Goal: Information Seeking & Learning: Learn about a topic

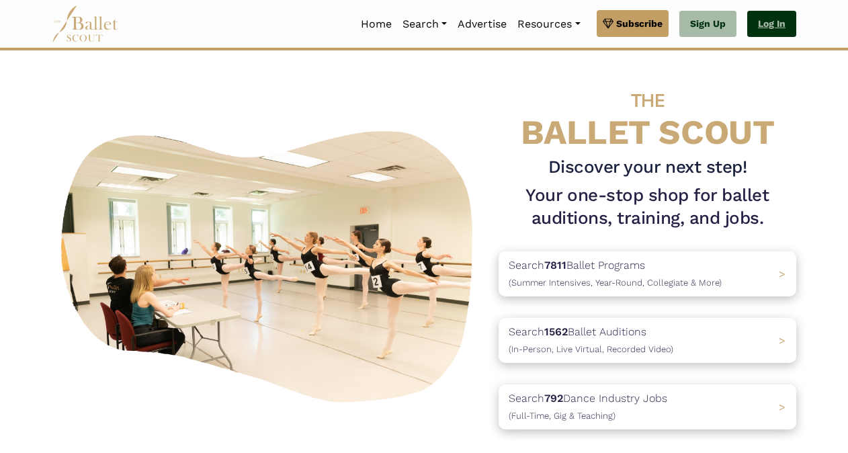
click at [770, 32] on link "Log In" at bounding box center [771, 24] width 49 height 27
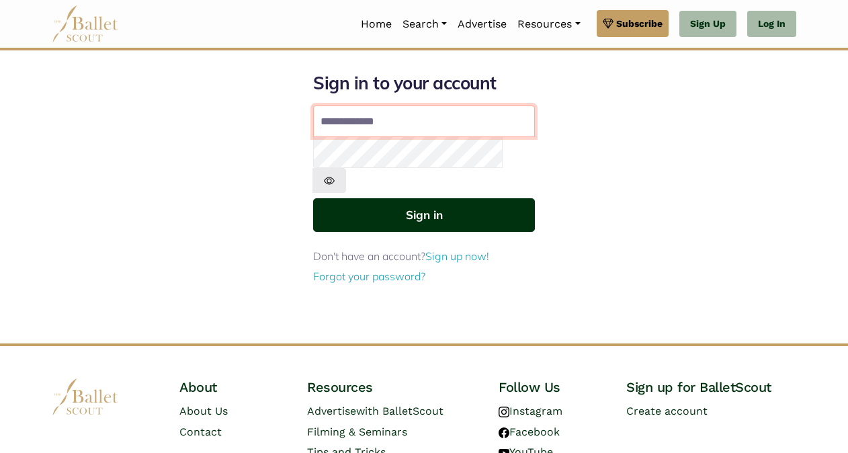
type input "**********"
click at [430, 198] on button "Sign in" at bounding box center [424, 214] width 222 height 33
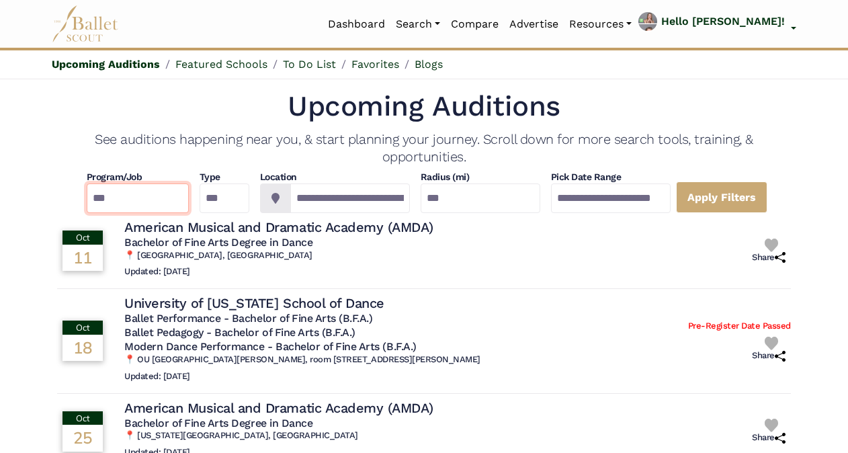
click at [146, 196] on select "**********" at bounding box center [138, 198] width 102 height 30
select select "*"
click at [87, 183] on select "**********" at bounding box center [138, 198] width 102 height 30
click at [237, 196] on select "*** ********* ******* ********" at bounding box center [225, 198] width 50 height 30
select select "*"
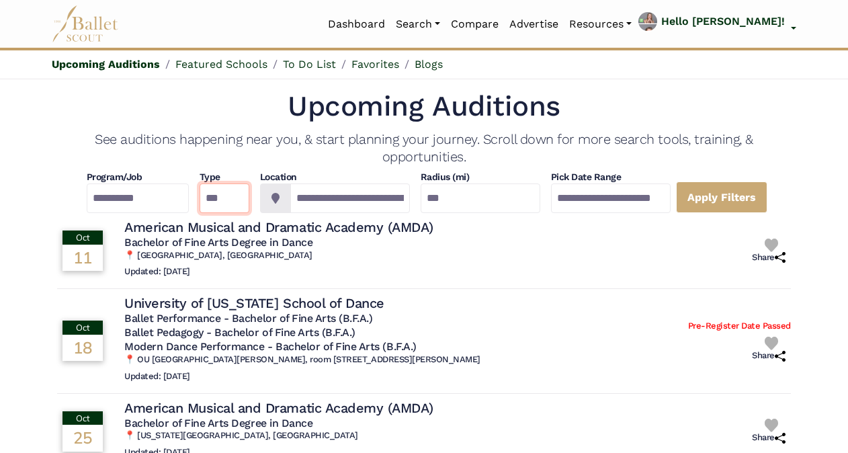
click at [200, 183] on select "*** ********* ******* ********" at bounding box center [225, 198] width 50 height 30
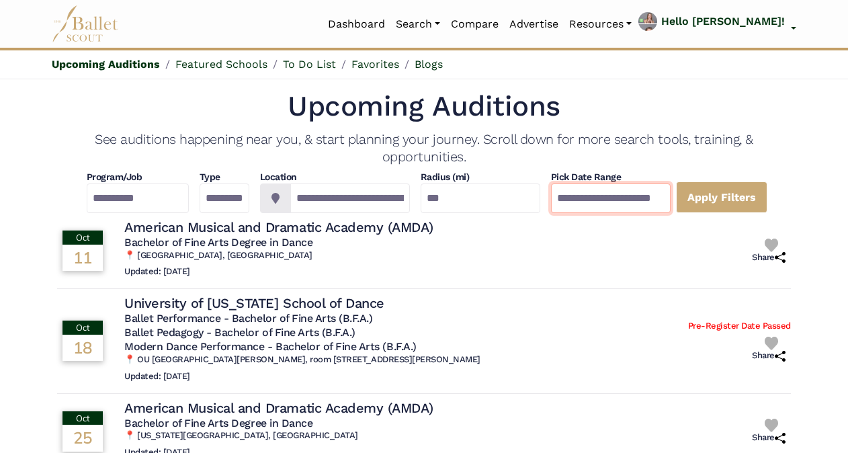
click at [664, 206] on input "**********" at bounding box center [611, 198] width 120 height 30
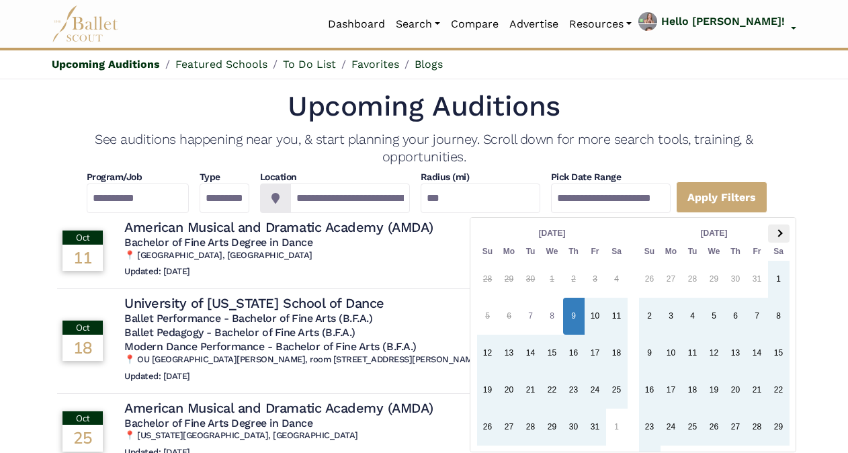
click at [779, 235] on th at bounding box center [778, 233] width 21 height 18
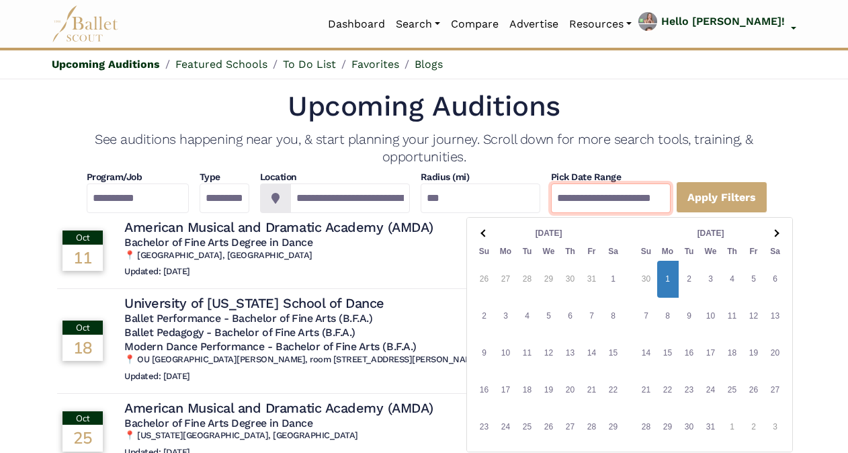
click at [620, 199] on input "**********" at bounding box center [611, 198] width 120 height 30
click at [777, 234] on th at bounding box center [774, 233] width 21 height 18
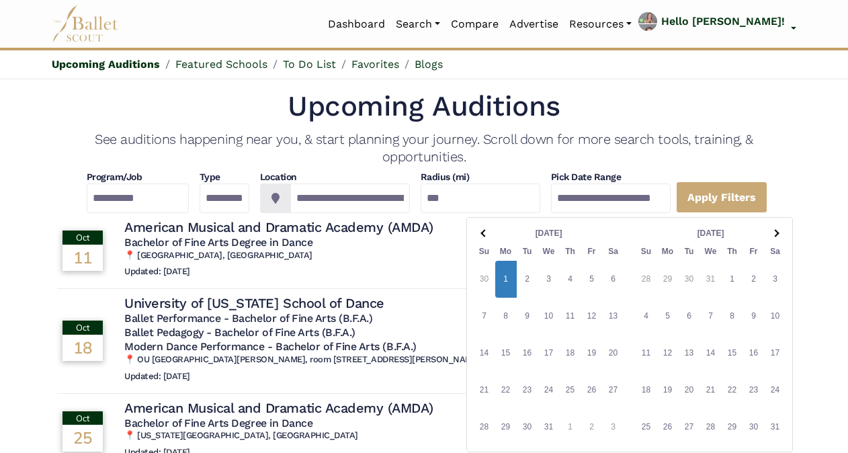
click at [777, 234] on th at bounding box center [774, 233] width 21 height 18
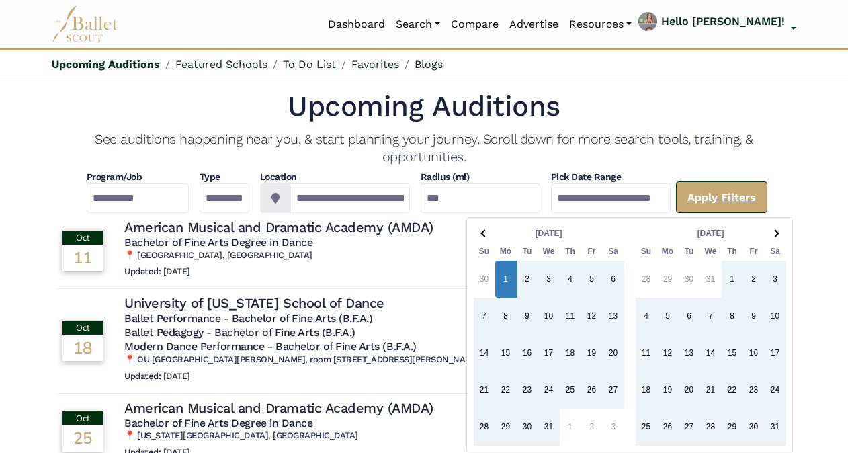
type input "**********"
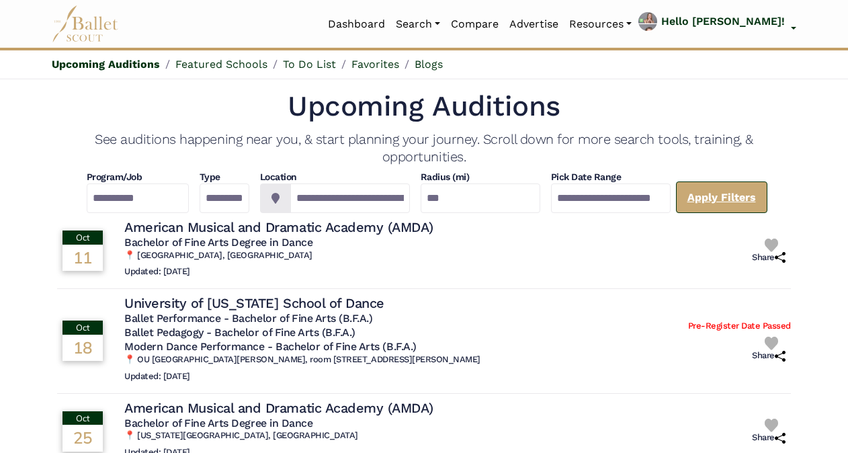
click at [724, 195] on link "Apply Filters" at bounding box center [721, 197] width 91 height 32
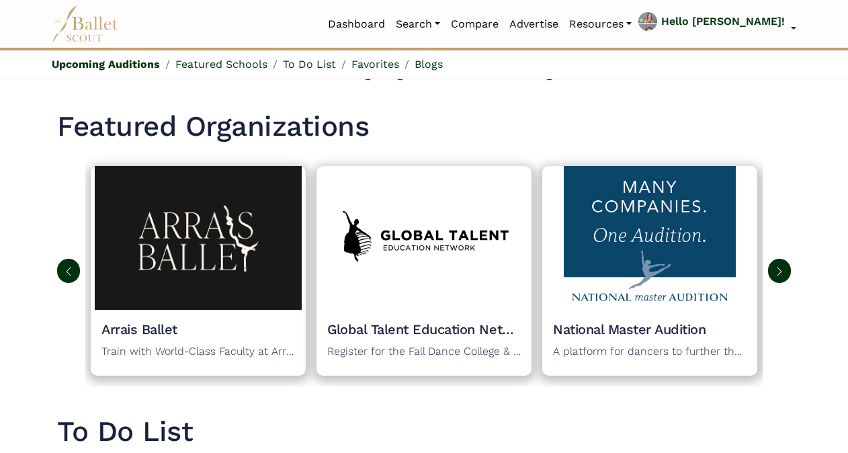
scroll to position [576, 0]
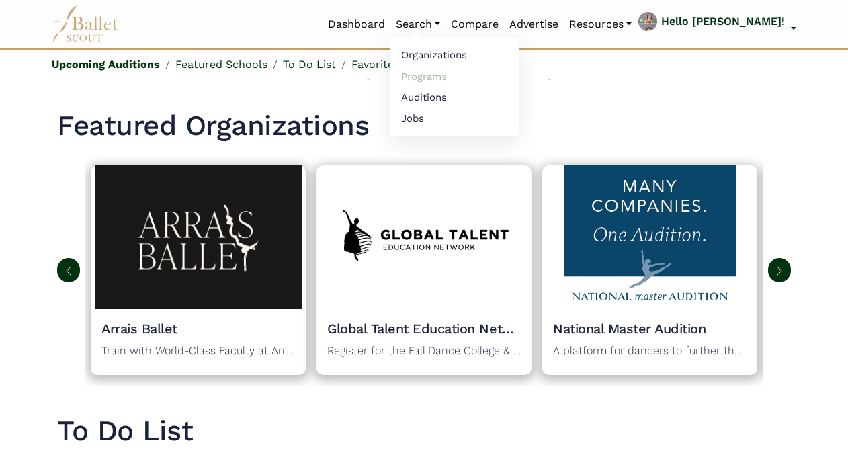
click at [477, 78] on link "Programs" at bounding box center [454, 76] width 129 height 21
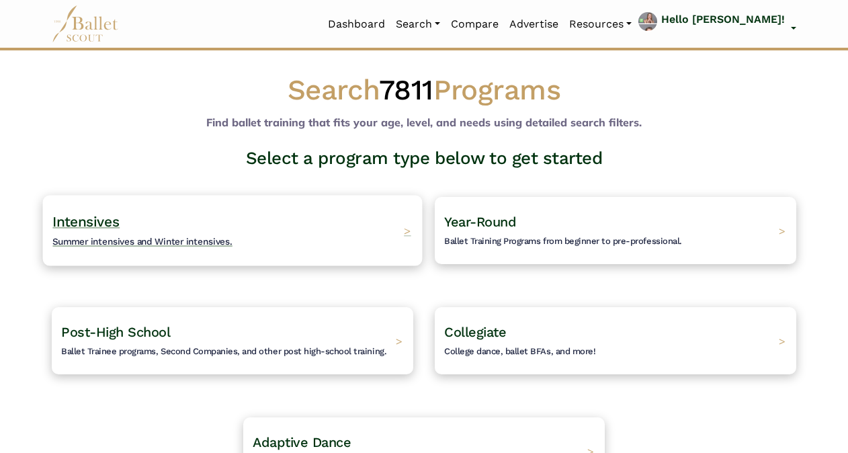
click at [411, 226] on div "Intensives Summer intensives and Winter intensives. >" at bounding box center [233, 230] width 380 height 71
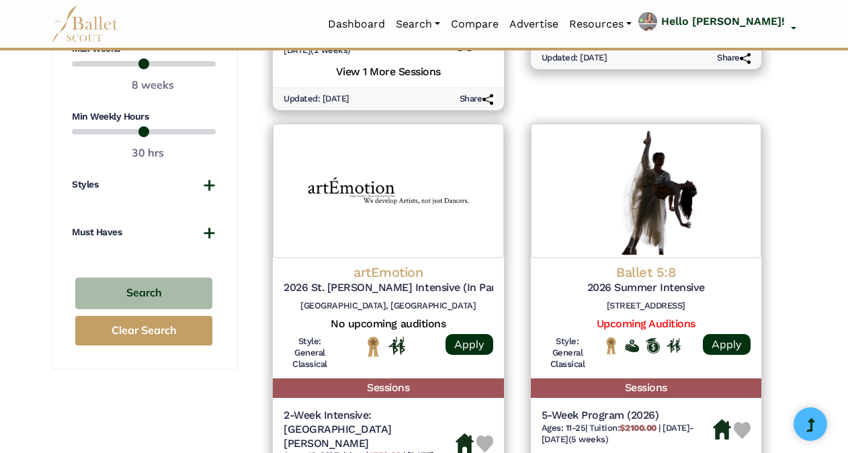
scroll to position [936, 0]
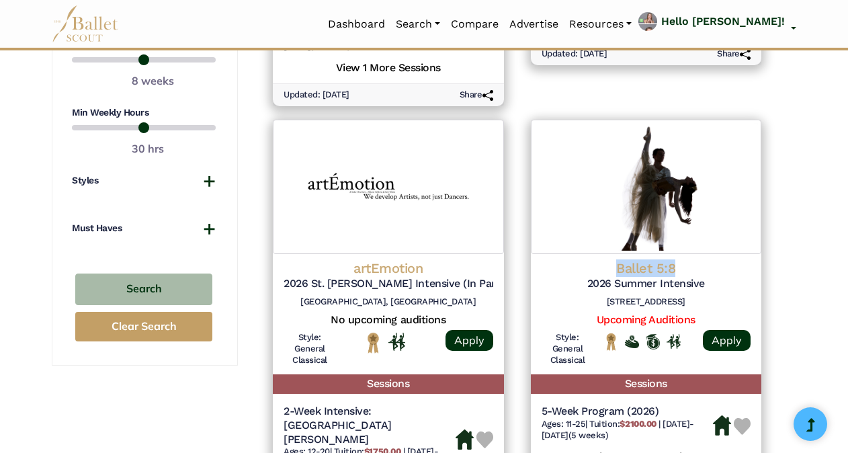
drag, startPoint x: 845, startPoint y: 247, endPoint x: 848, endPoint y: 258, distance: 11.7
click at [847, 258] on html "Loading... Please Wait Dashboard Organizations Programs Auditions" at bounding box center [424, 297] width 848 height 2467
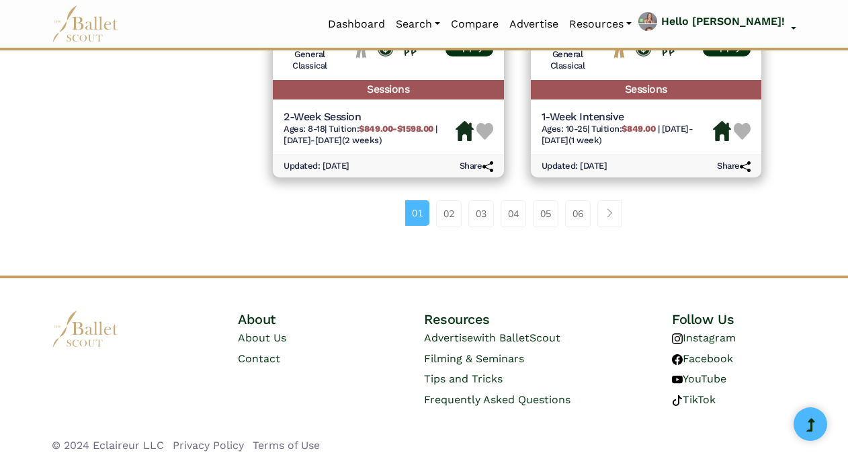
scroll to position [2008, 0]
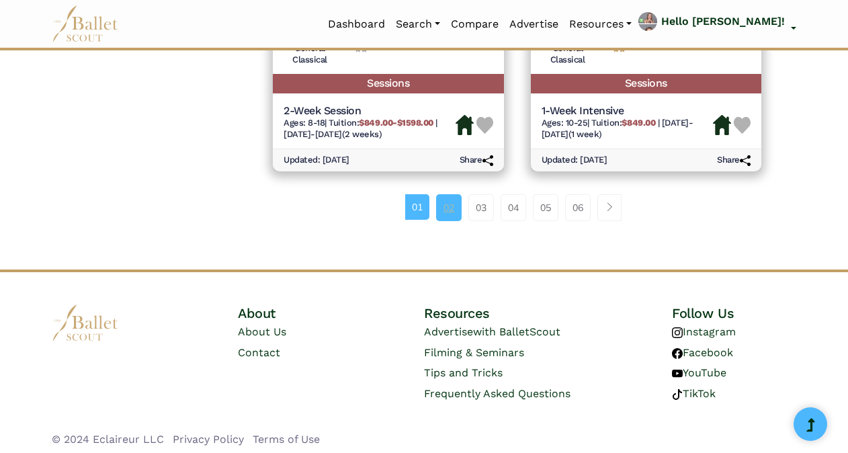
click at [445, 207] on link "02" at bounding box center [449, 207] width 26 height 27
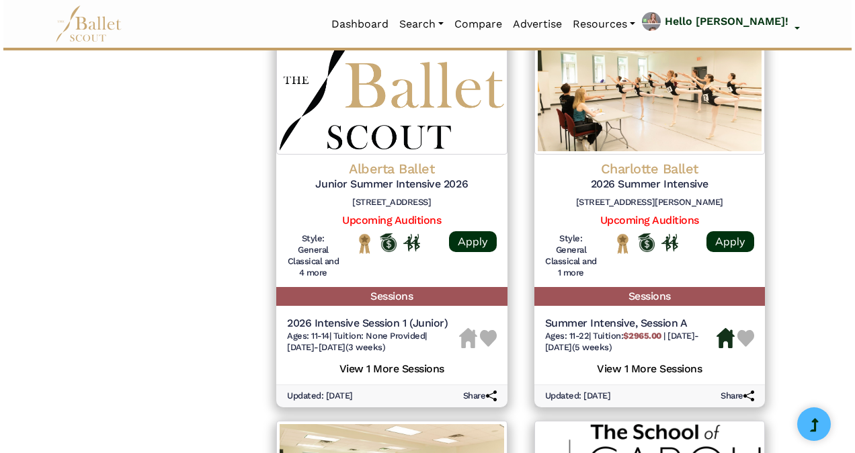
scroll to position [1423, 0]
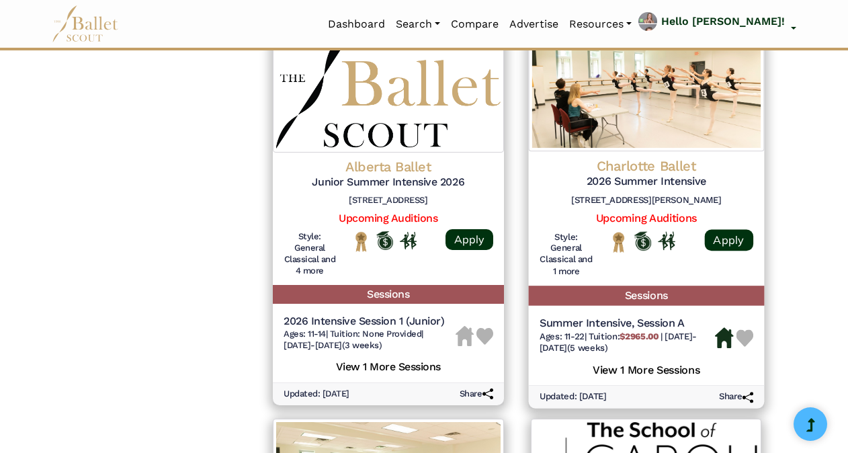
click at [658, 375] on div "Summer Intensive, Session A Ages: 11-22 | Tuition: $2965.00 | 6/22/26-7/25/26 (…" at bounding box center [645, 348] width 235 height 75
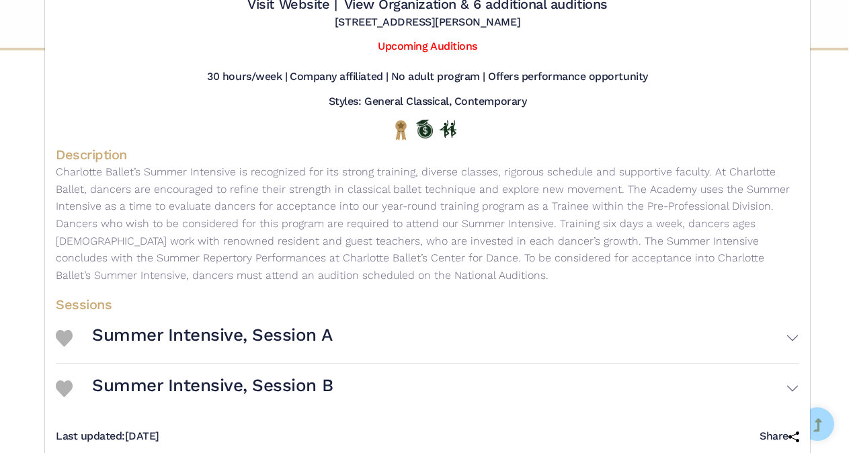
scroll to position [102, 0]
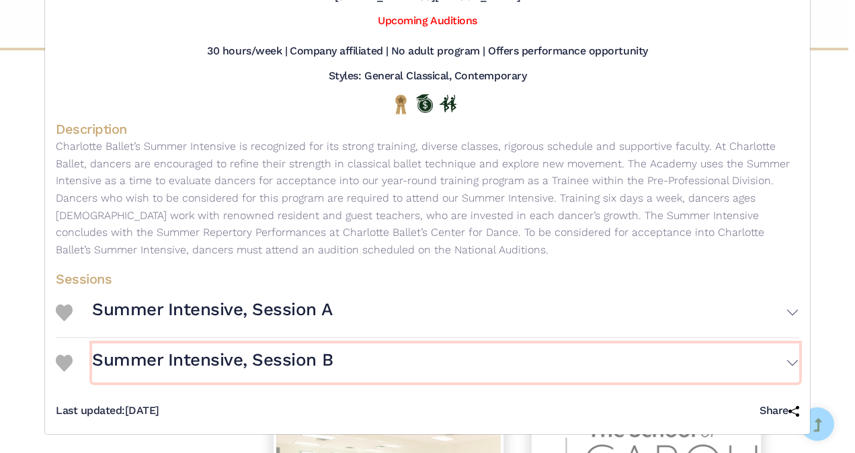
click at [785, 362] on button "Summer Intensive, Session B" at bounding box center [445, 362] width 707 height 39
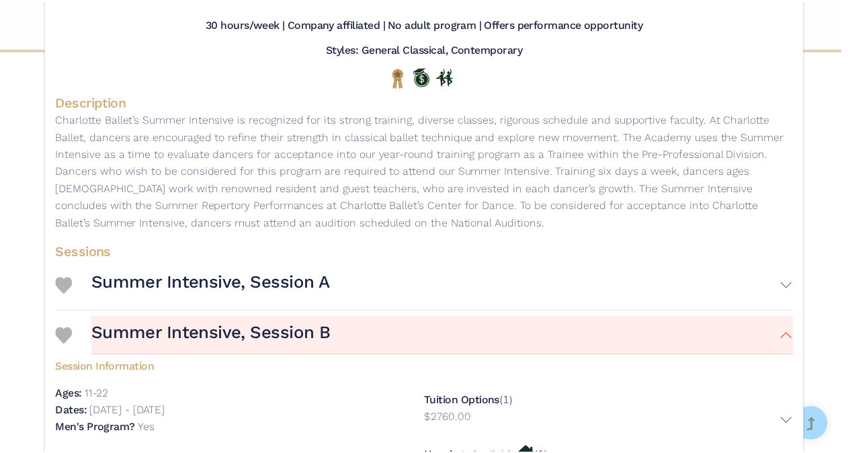
scroll to position [0, 0]
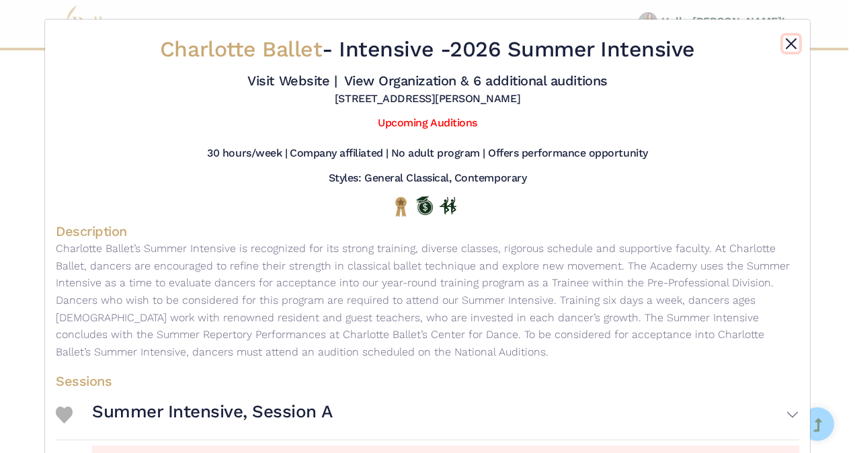
click at [783, 44] on button "Close" at bounding box center [791, 44] width 16 height 16
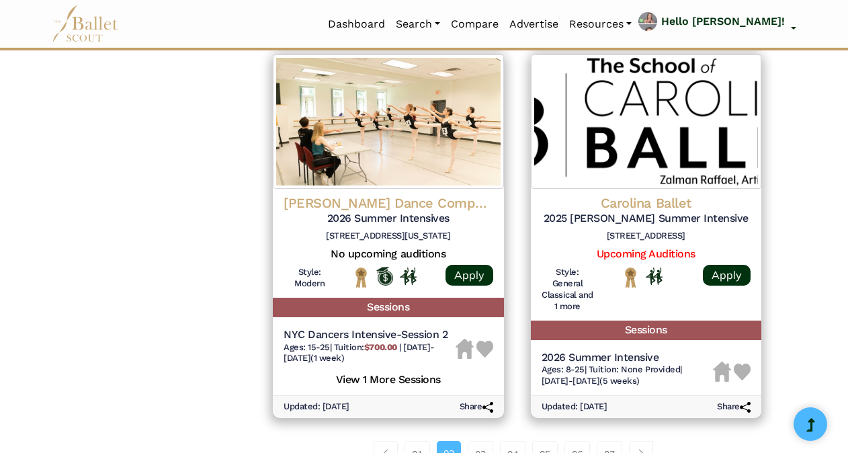
scroll to position [1795, 0]
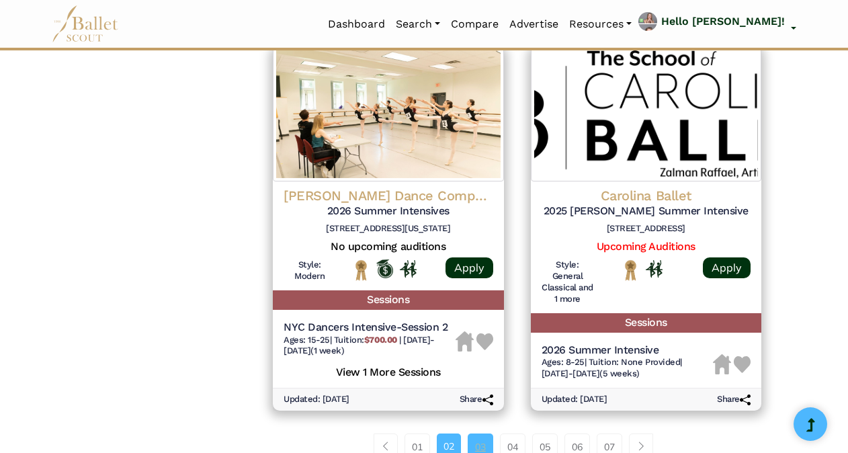
click at [485, 441] on link "03" at bounding box center [481, 446] width 26 height 27
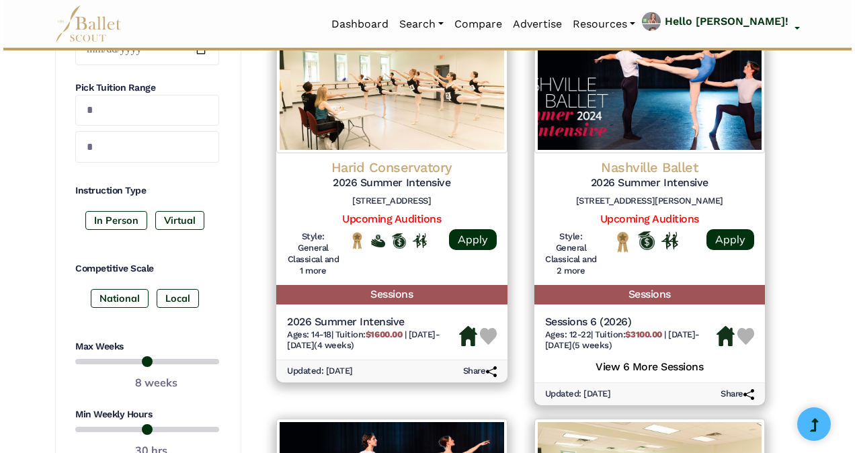
scroll to position [640, 0]
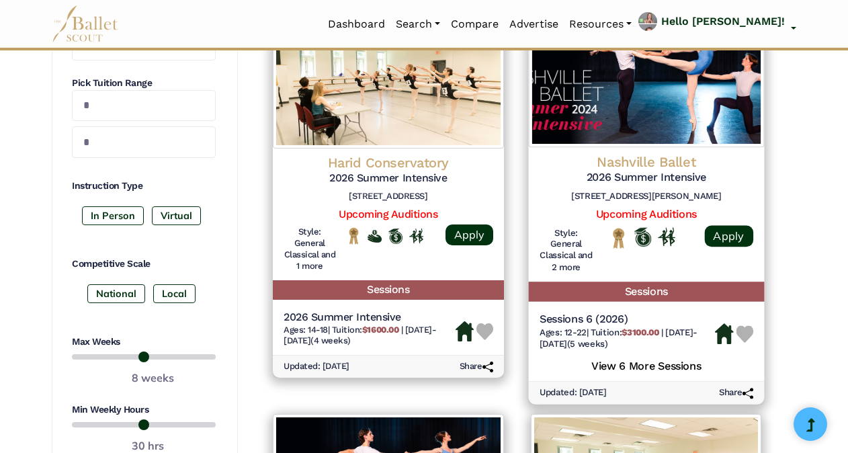
click at [678, 363] on h5 "View 6 More Sessions" at bounding box center [646, 363] width 214 height 17
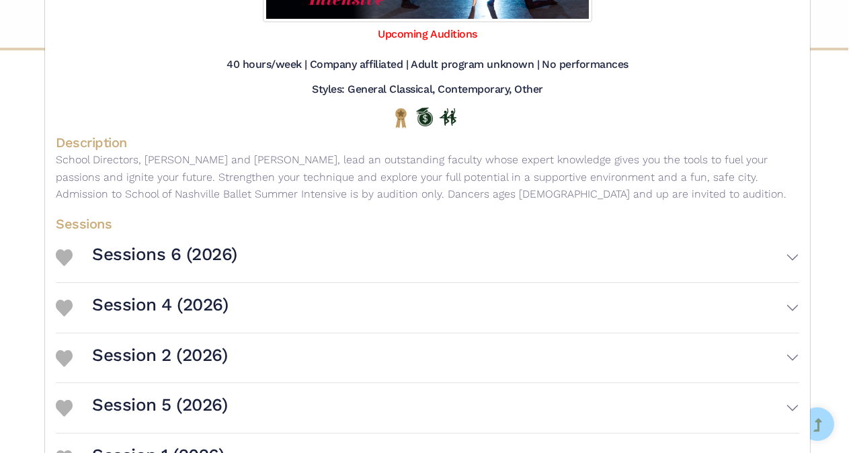
scroll to position [261, 0]
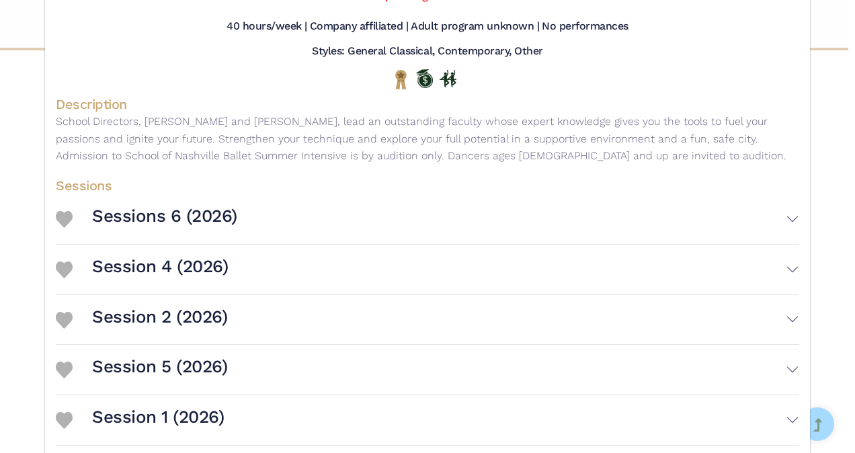
click at [779, 225] on button "Sessions 6 (2026)" at bounding box center [445, 219] width 707 height 39
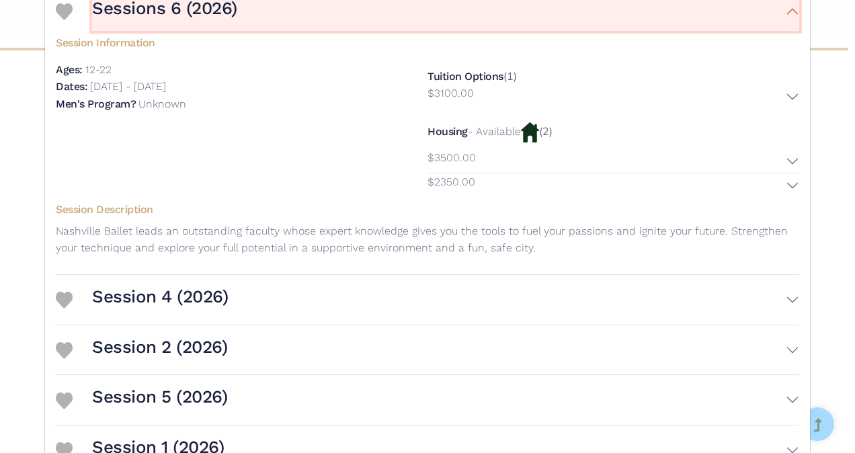
scroll to position [478, 0]
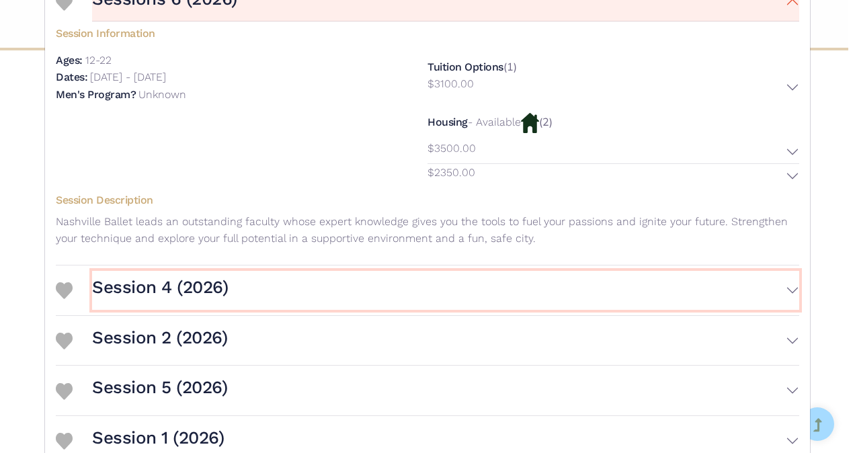
click at [790, 298] on button "Session 4 (2026)" at bounding box center [445, 290] width 707 height 39
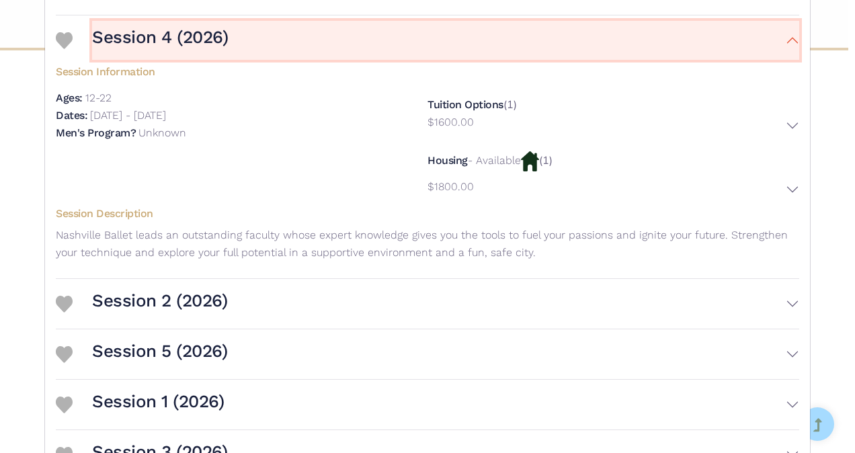
scroll to position [729, 0]
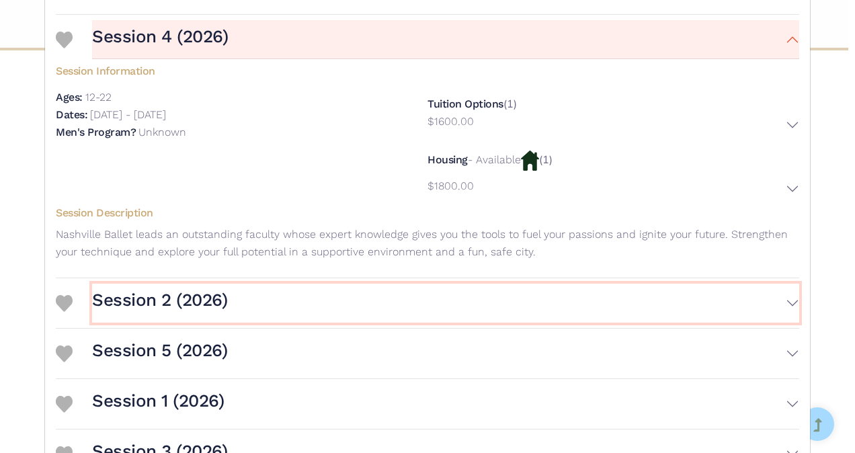
click at [784, 309] on button "Session 2 (2026)" at bounding box center [445, 302] width 707 height 39
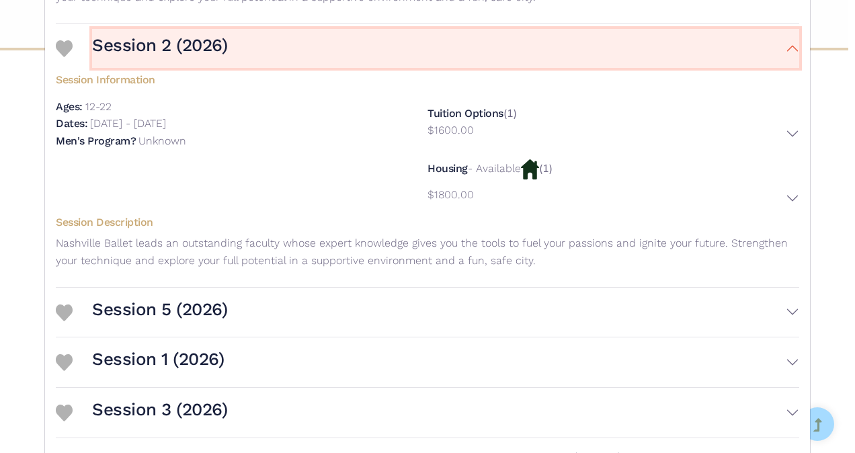
scroll to position [992, 0]
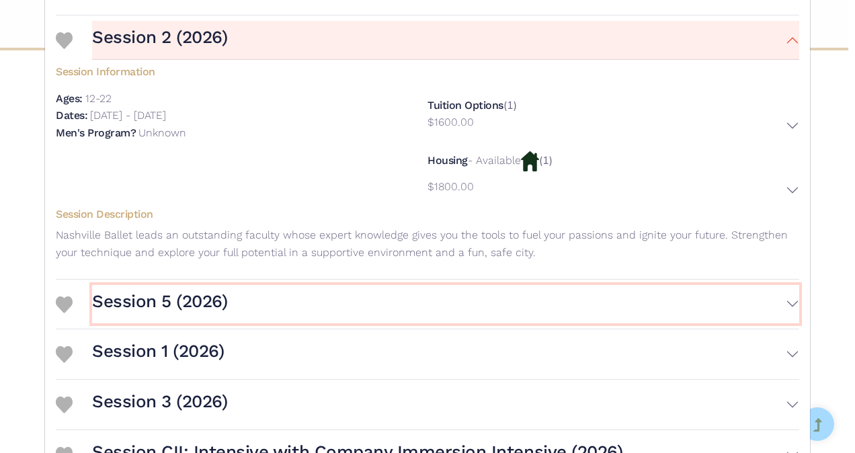
click at [783, 311] on button "Session 5 (2026)" at bounding box center [445, 304] width 707 height 39
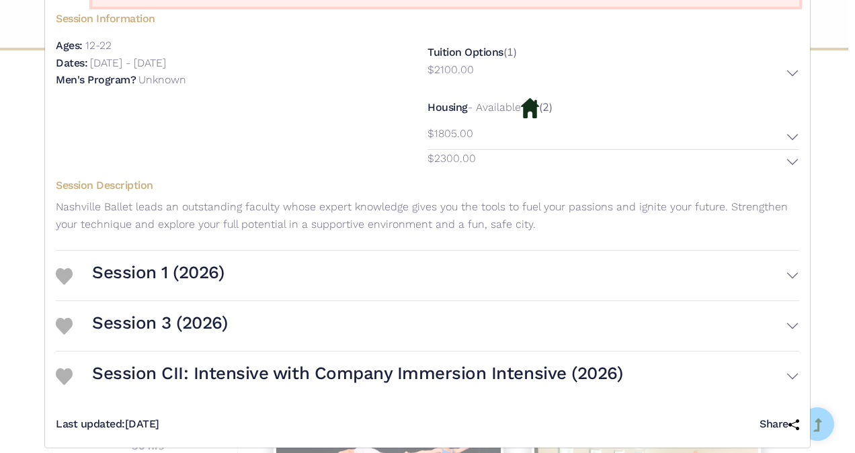
scroll to position [1319, 0]
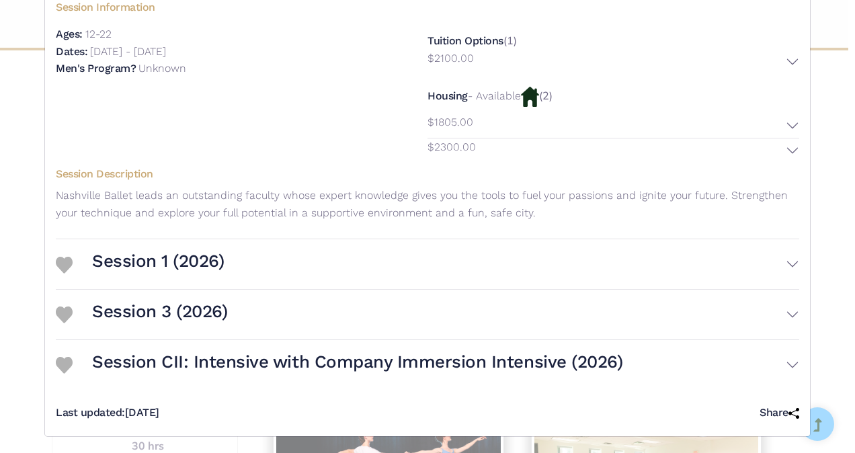
click at [778, 376] on button "Session CII: Intensive with Company Immersion Intensive (2026)" at bounding box center [445, 364] width 707 height 39
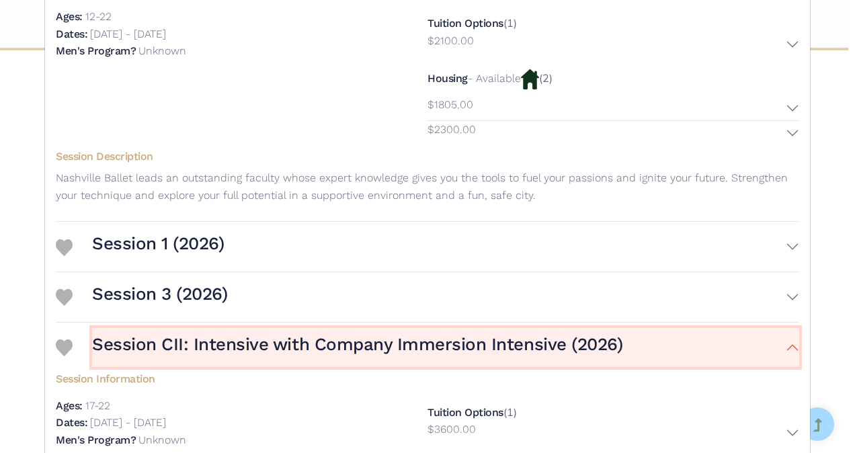
scroll to position [1323, 0]
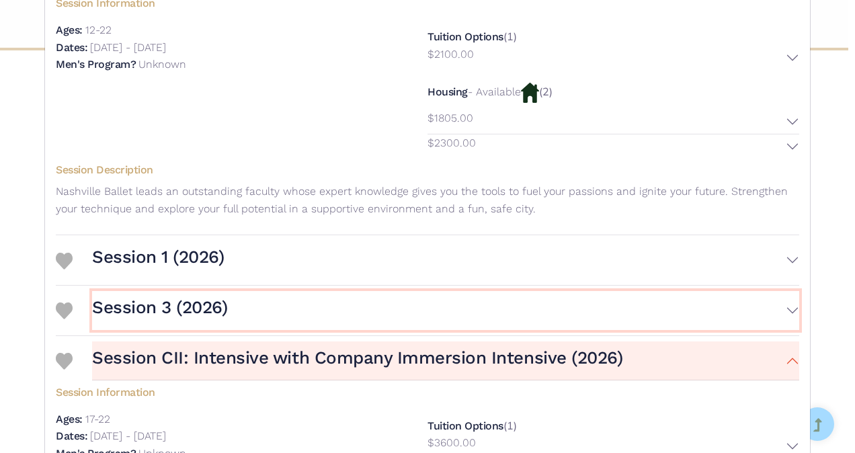
click at [773, 308] on button "Session 3 (2026)" at bounding box center [445, 310] width 707 height 39
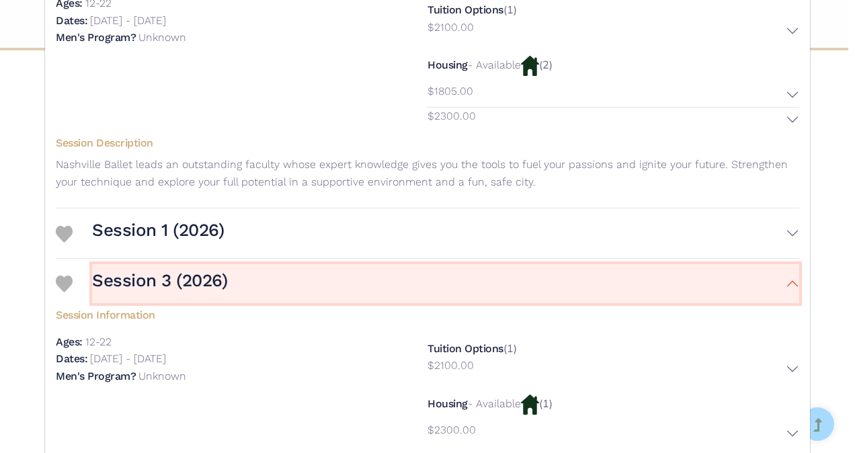
scroll to position [1350, 0]
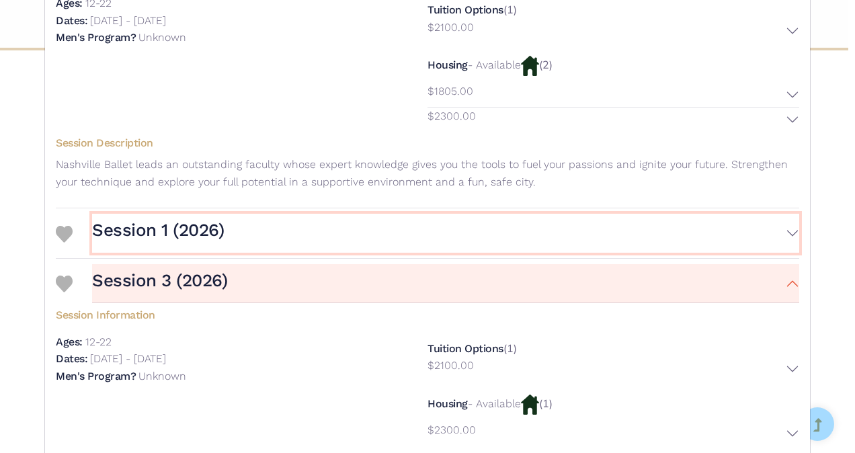
click at [769, 245] on button "Session 1 (2026)" at bounding box center [445, 233] width 707 height 39
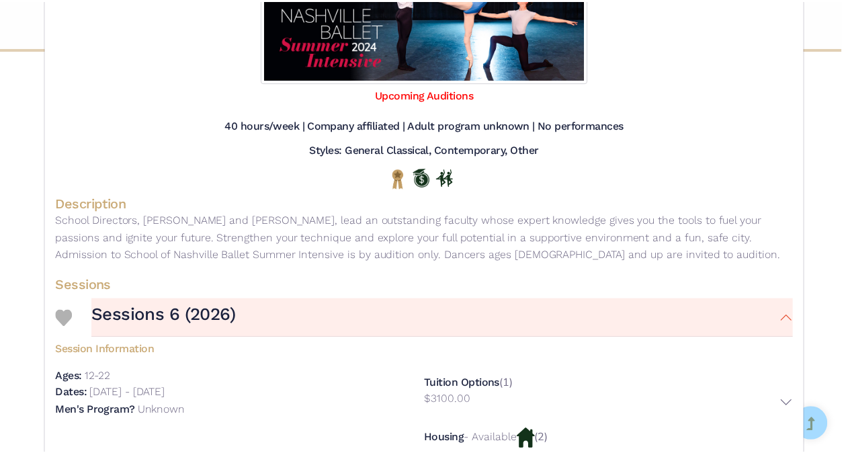
scroll to position [0, 0]
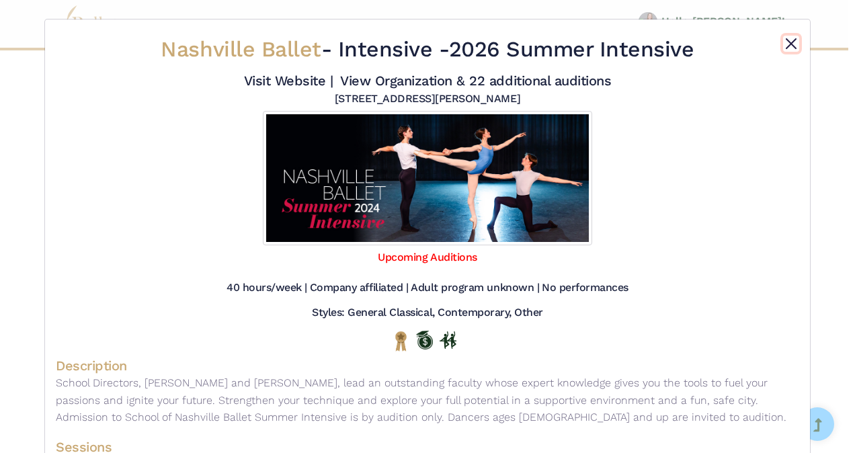
click at [791, 47] on button "Close" at bounding box center [791, 44] width 16 height 16
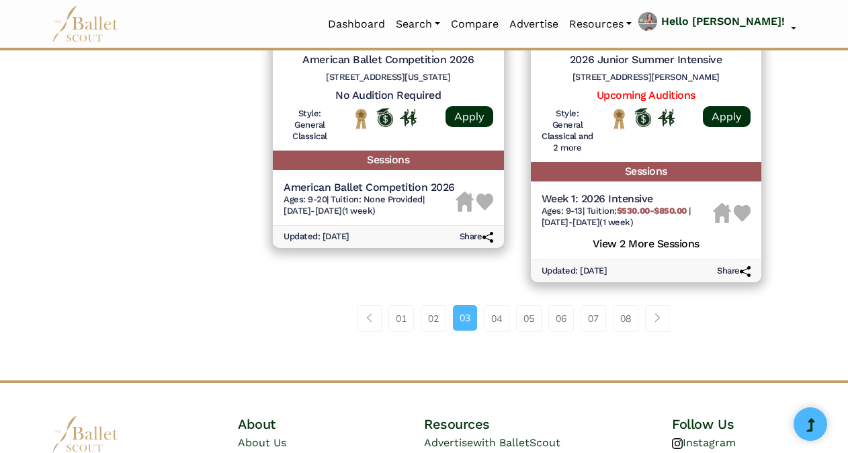
scroll to position [1947, 0]
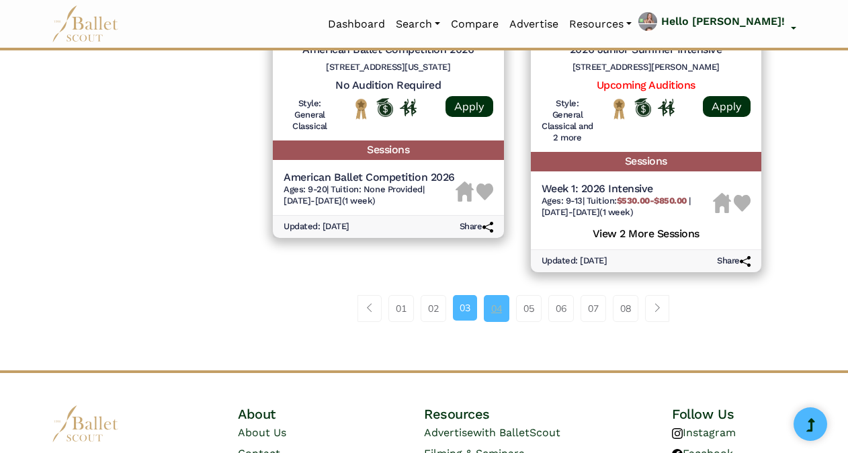
click at [508, 316] on link "04" at bounding box center [497, 308] width 26 height 27
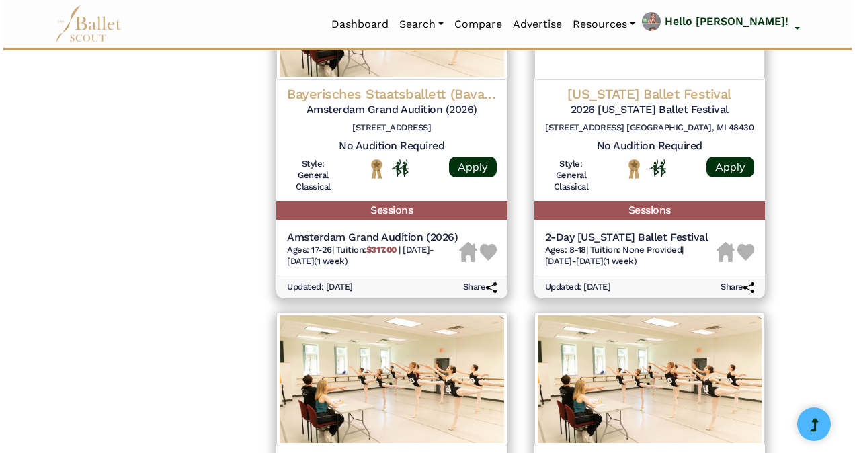
scroll to position [1506, 0]
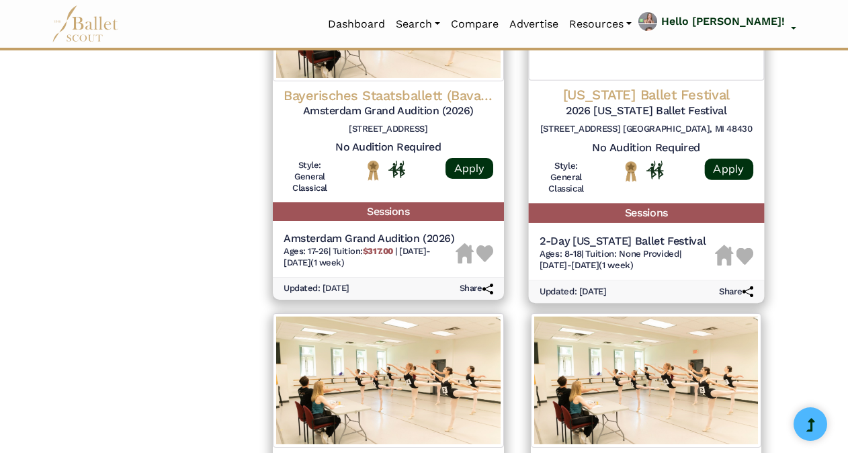
click at [662, 242] on h5 "2-Day [US_STATE] Ballet Festival" at bounding box center [626, 241] width 175 height 14
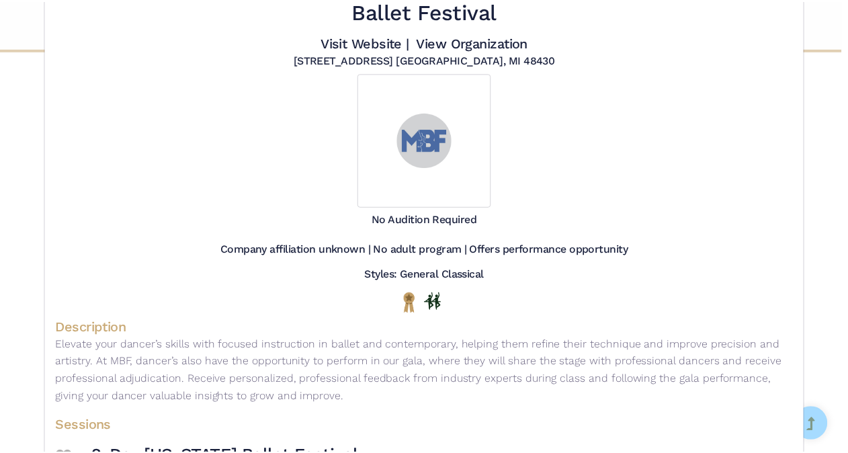
scroll to position [0, 0]
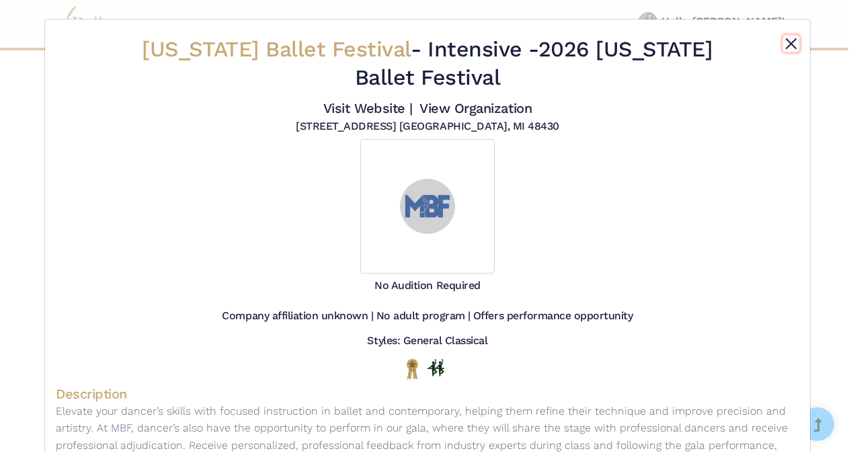
click at [783, 50] on button "Close" at bounding box center [791, 44] width 16 height 16
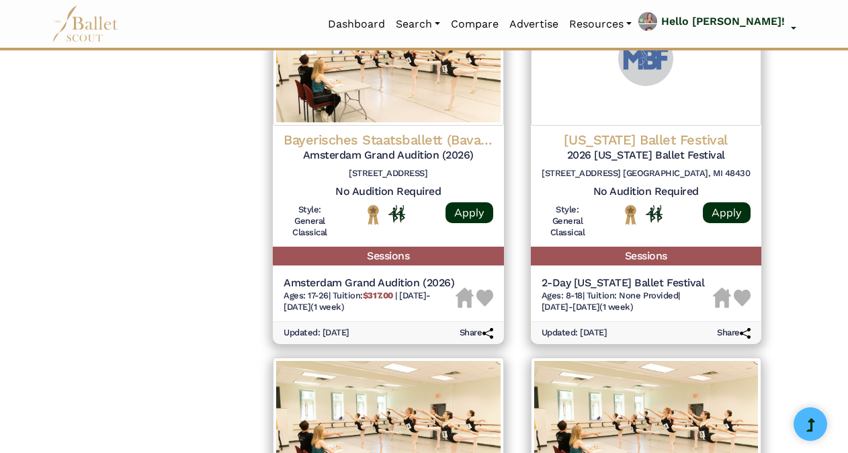
scroll to position [1457, 0]
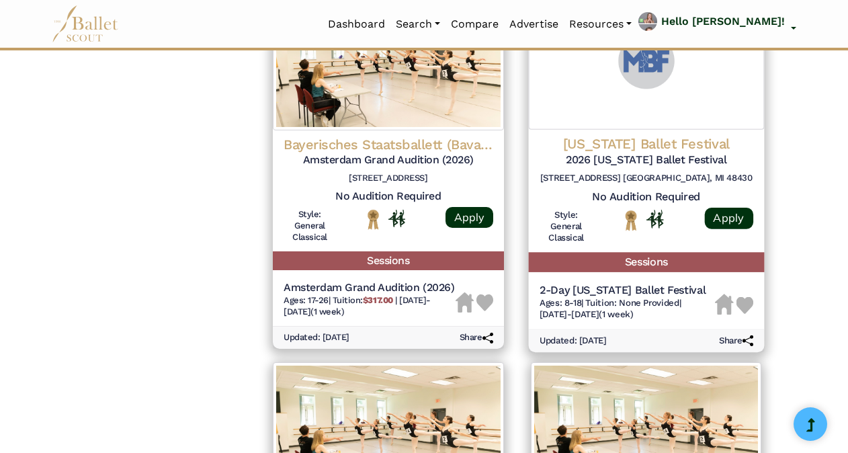
click at [672, 160] on h5 "2026 [US_STATE] Ballet Festival" at bounding box center [646, 160] width 214 height 14
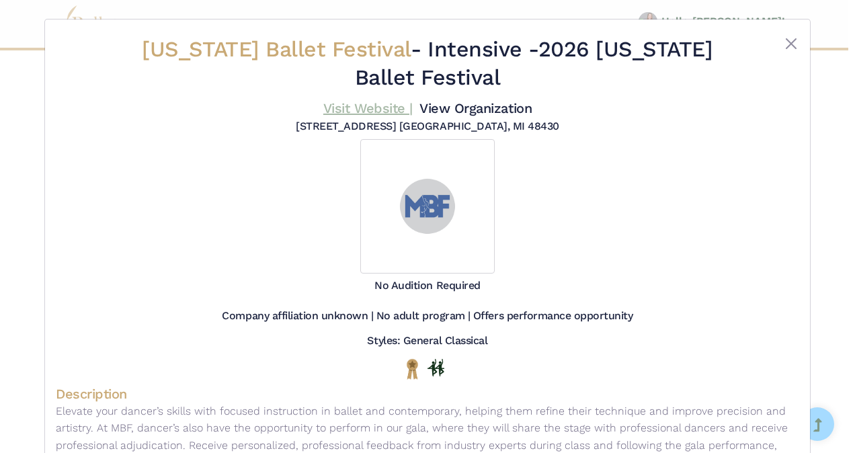
click at [363, 109] on link "Visit Website |" at bounding box center [367, 108] width 89 height 16
click at [783, 39] on button "Close" at bounding box center [791, 44] width 16 height 16
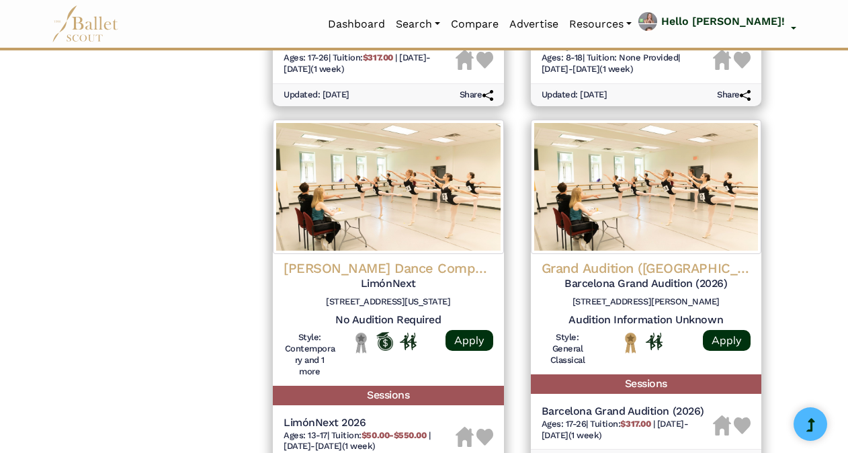
scroll to position [1724, 0]
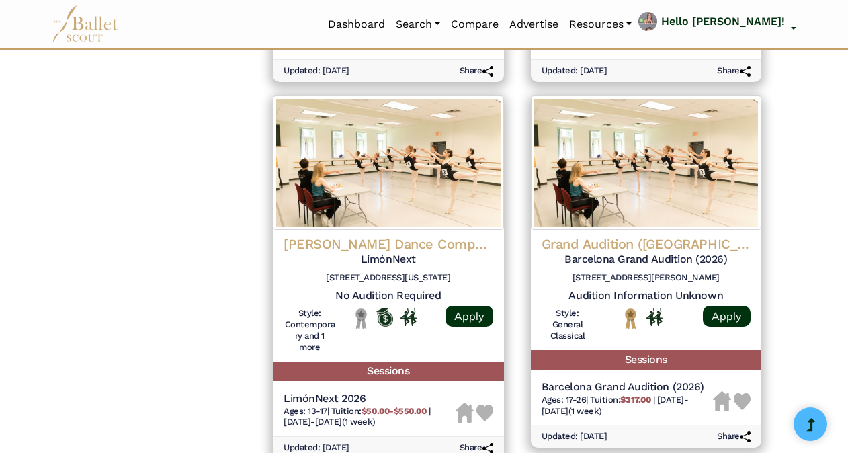
drag, startPoint x: 802, startPoint y: 226, endPoint x: 795, endPoint y: 290, distance: 64.8
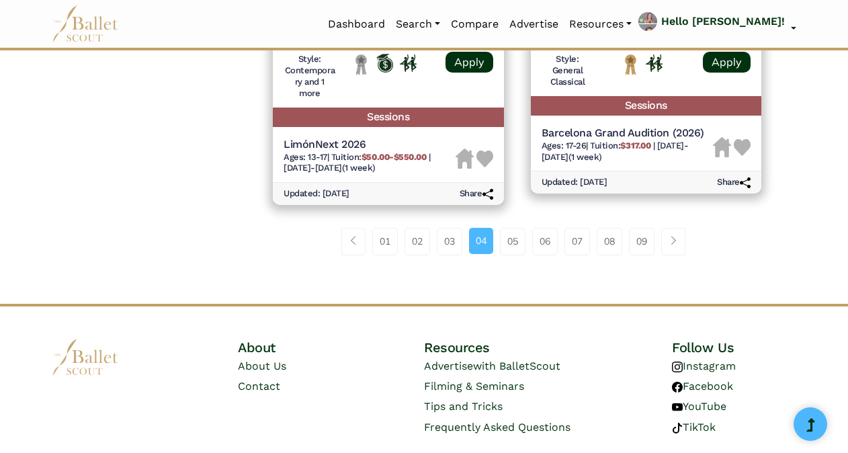
scroll to position [2002, 0]
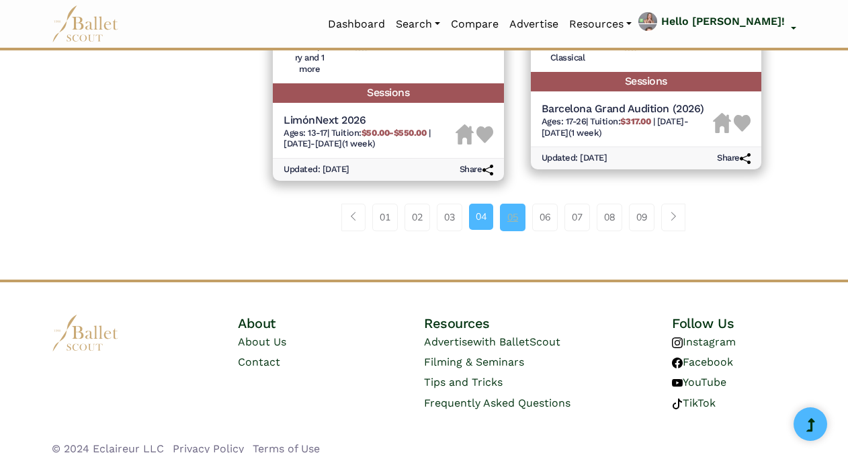
click at [509, 226] on link "05" at bounding box center [513, 217] width 26 height 27
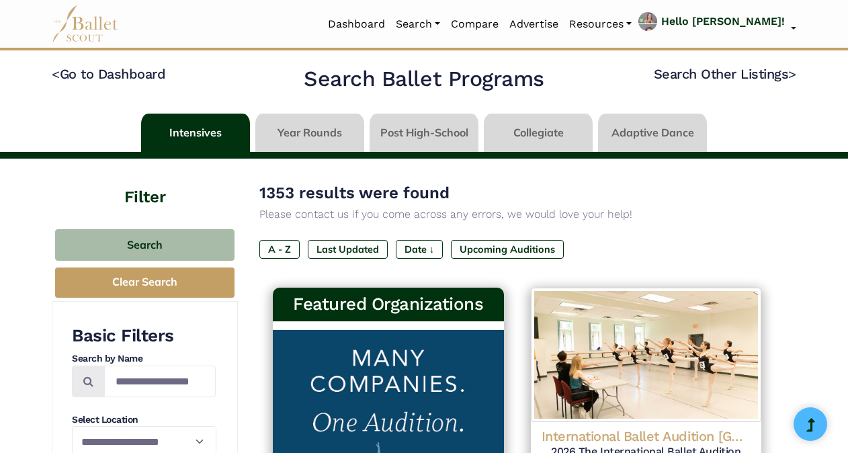
drag, startPoint x: 846, startPoint y: 55, endPoint x: 848, endPoint y: 71, distance: 16.2
drag, startPoint x: 848, startPoint y: 71, endPoint x: 844, endPoint y: 58, distance: 13.2
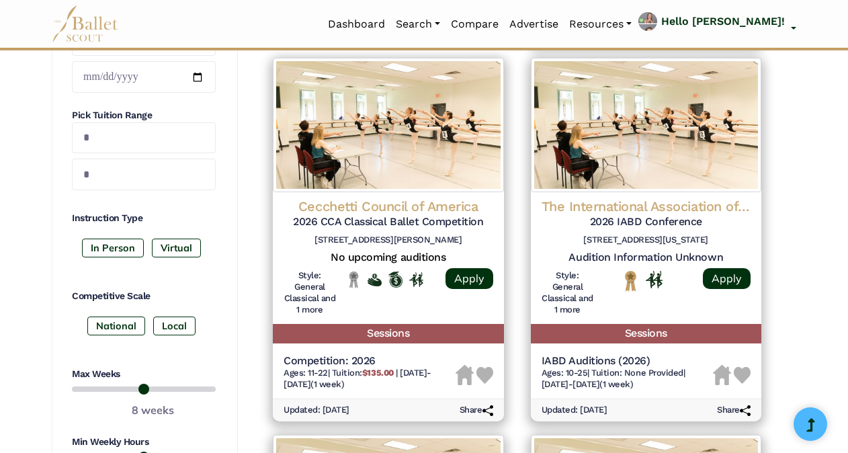
scroll to position [587, 0]
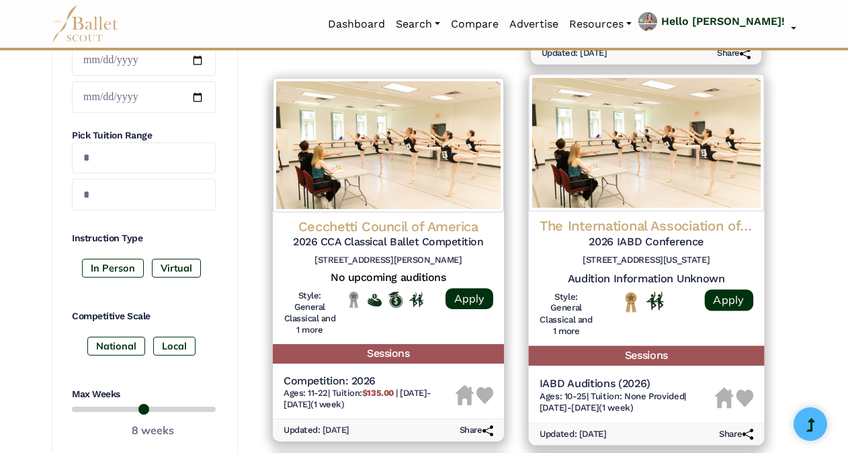
click at [665, 163] on img at bounding box center [645, 142] width 235 height 137
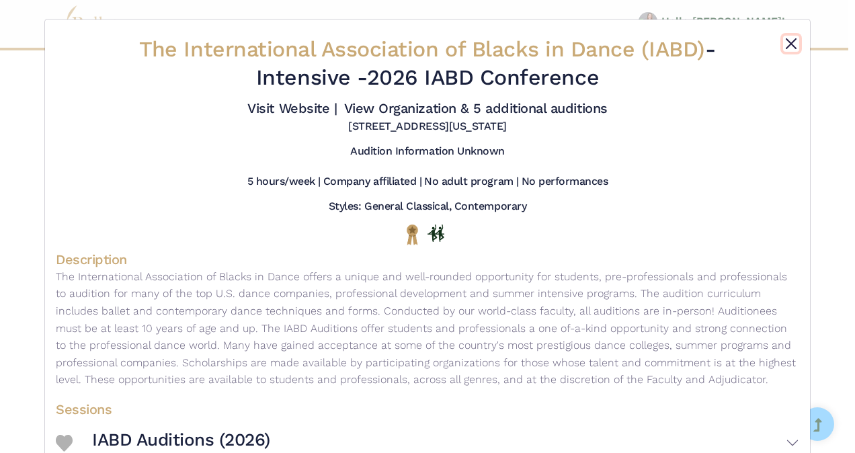
click at [794, 47] on button "Close" at bounding box center [791, 44] width 16 height 16
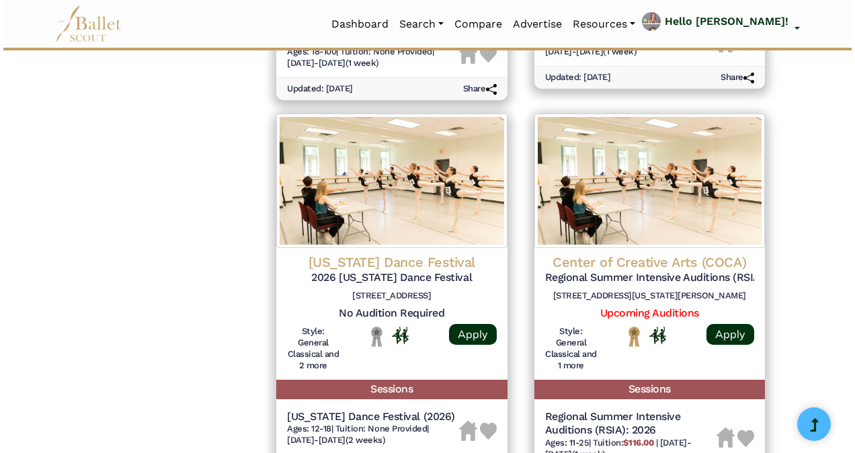
scroll to position [1797, 0]
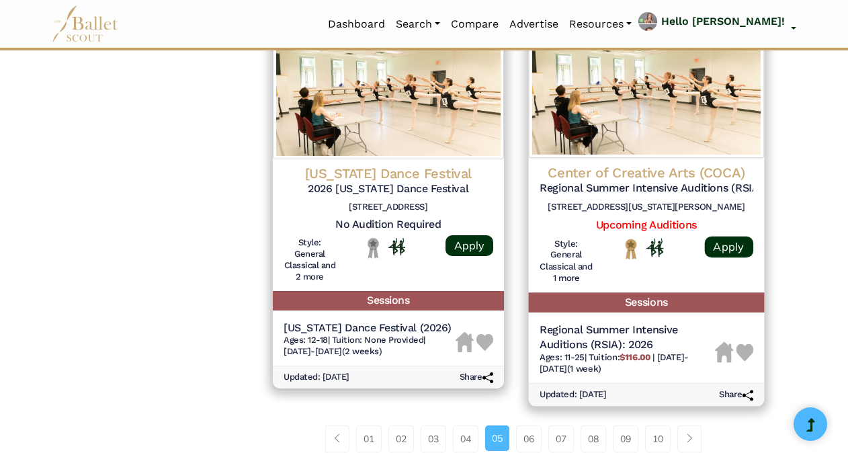
click at [642, 332] on h5 "Regional Summer Intensive Auditions (RSIA): 2026" at bounding box center [626, 337] width 175 height 28
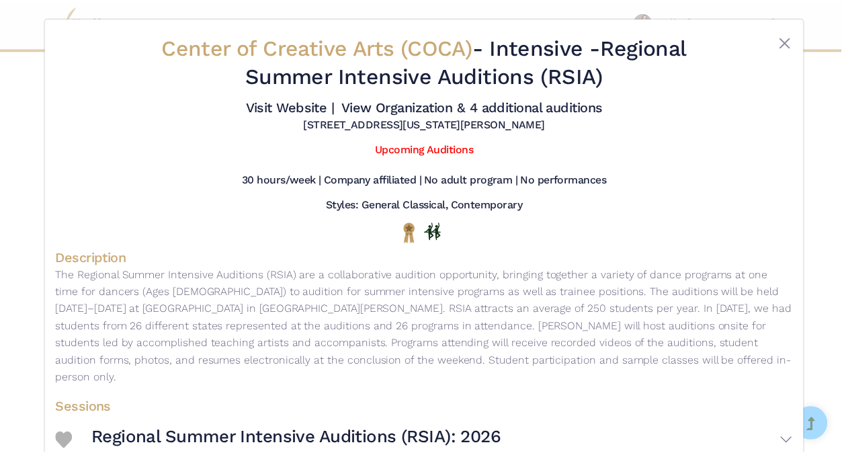
scroll to position [0, 0]
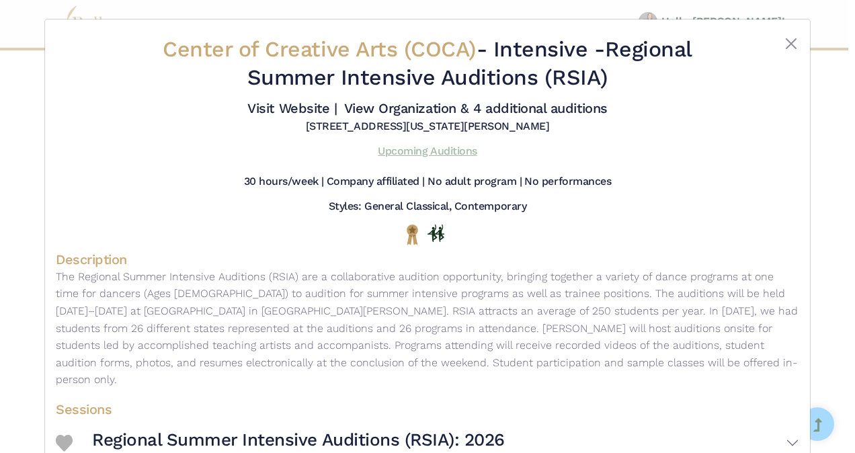
click at [444, 154] on link "Upcoming Auditions" at bounding box center [427, 150] width 99 height 13
click at [786, 47] on button "Close" at bounding box center [791, 44] width 16 height 16
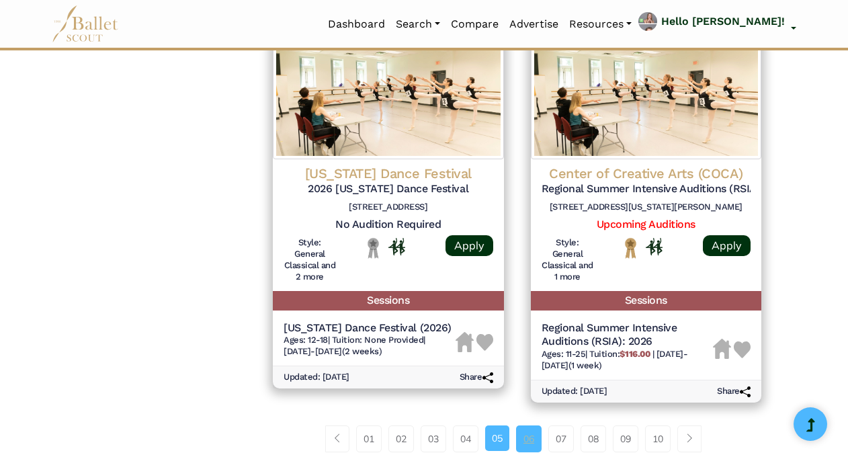
click at [534, 442] on link "06" at bounding box center [529, 438] width 26 height 27
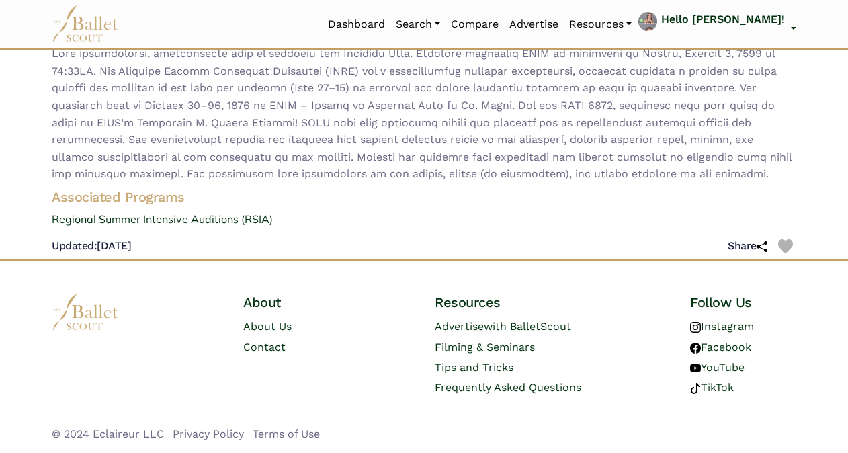
scroll to position [177, 0]
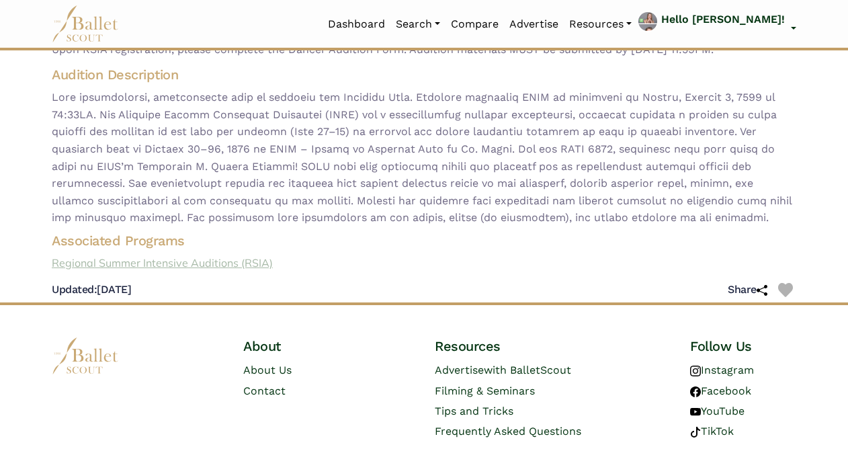
click at [204, 272] on link "Regional Summer Intensive Auditions (RSIA)" at bounding box center [424, 263] width 766 height 17
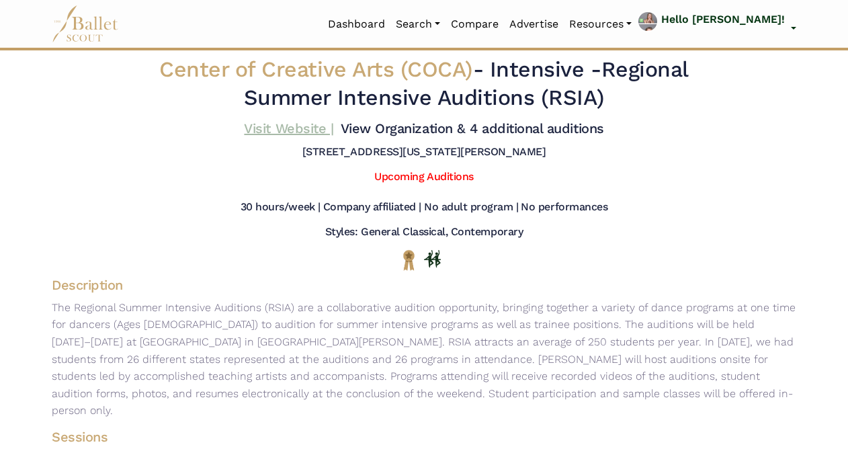
click at [284, 126] on link "Visit Website |" at bounding box center [288, 128] width 89 height 16
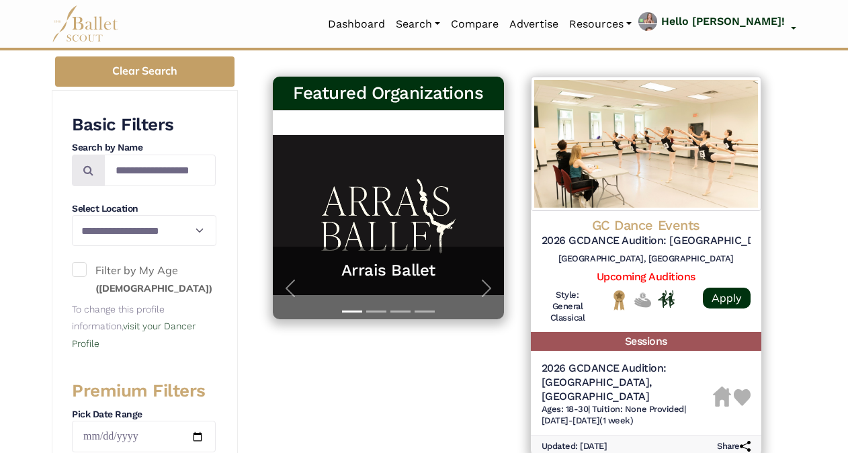
scroll to position [216, 0]
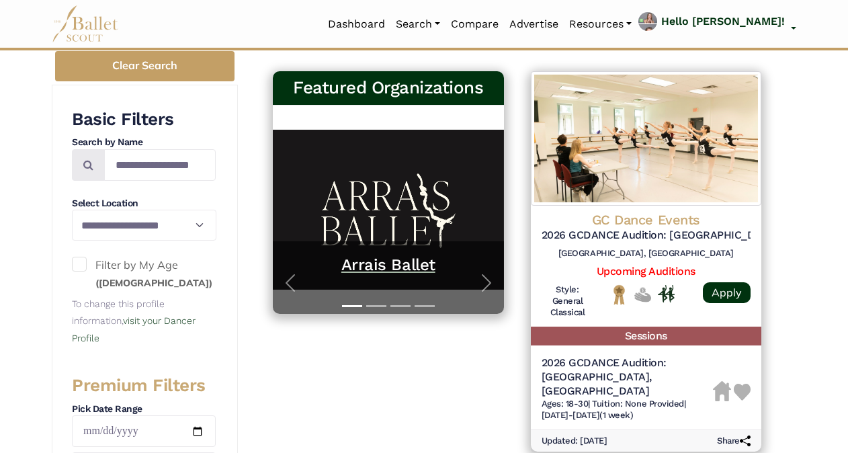
click at [393, 258] on h5 "Arrais Ballet" at bounding box center [388, 265] width 204 height 21
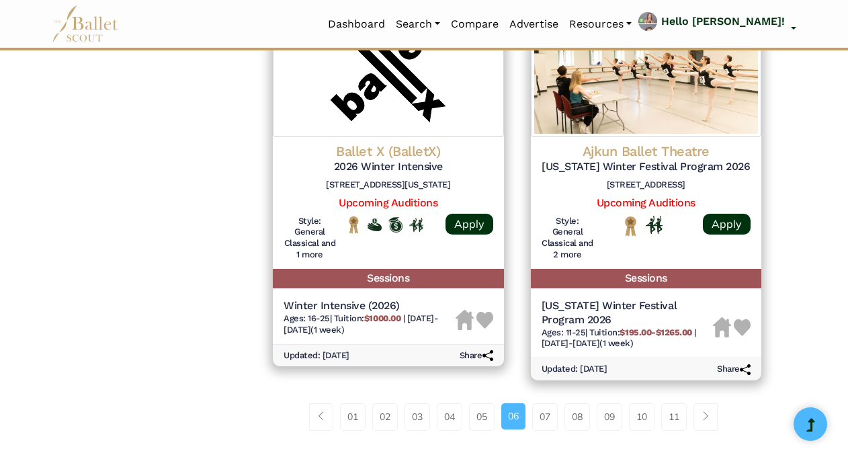
scroll to position [1919, 0]
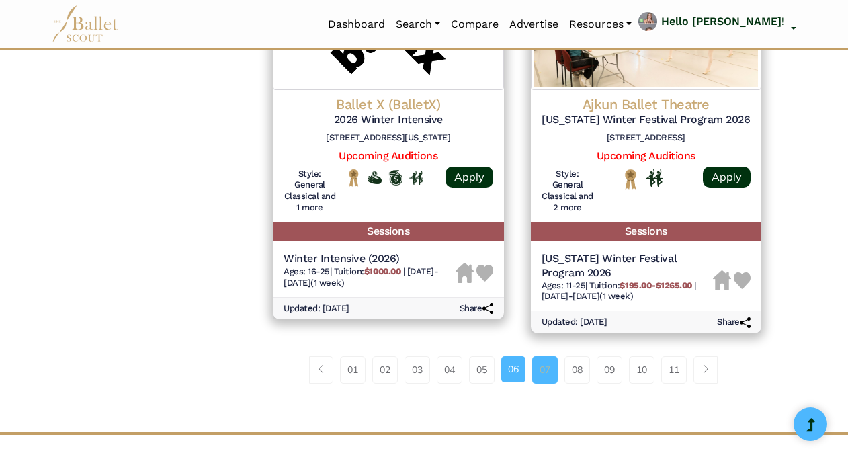
click at [543, 356] on link "07" at bounding box center [545, 369] width 26 height 27
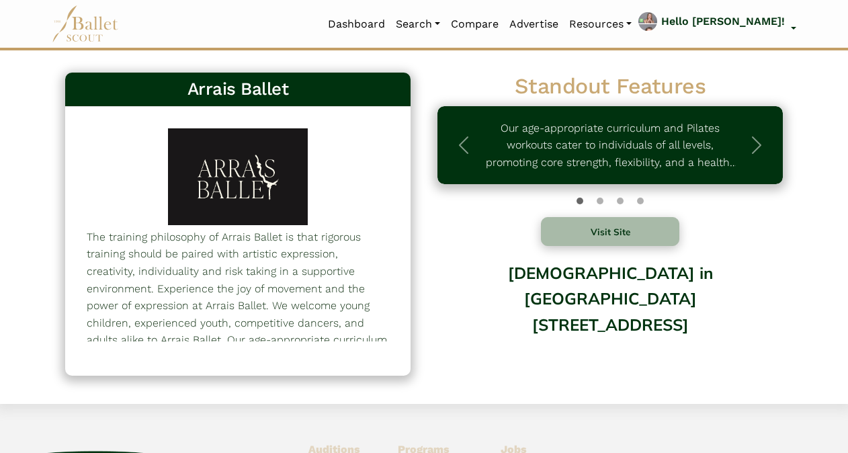
click at [393, 258] on div "The training philosophy of Arrais Ballet is that rigorous training should be pa…" at bounding box center [237, 241] width 345 height 269
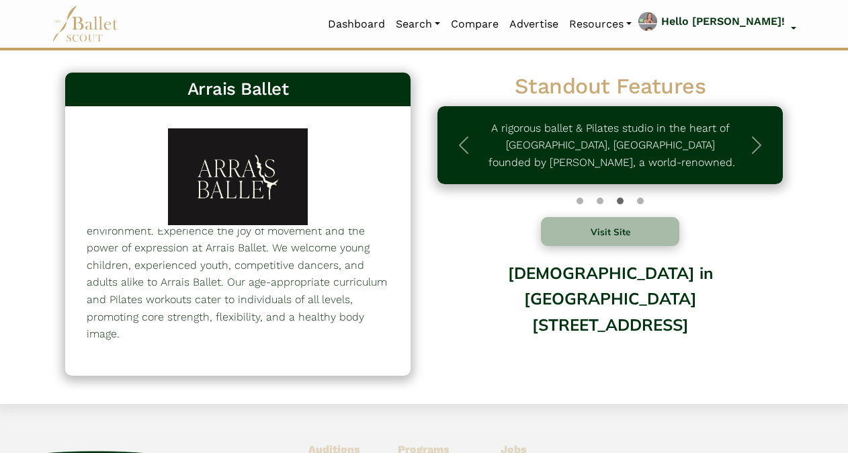
scroll to position [59, 0]
drag, startPoint x: 846, startPoint y: 164, endPoint x: 852, endPoint y: 215, distance: 51.3
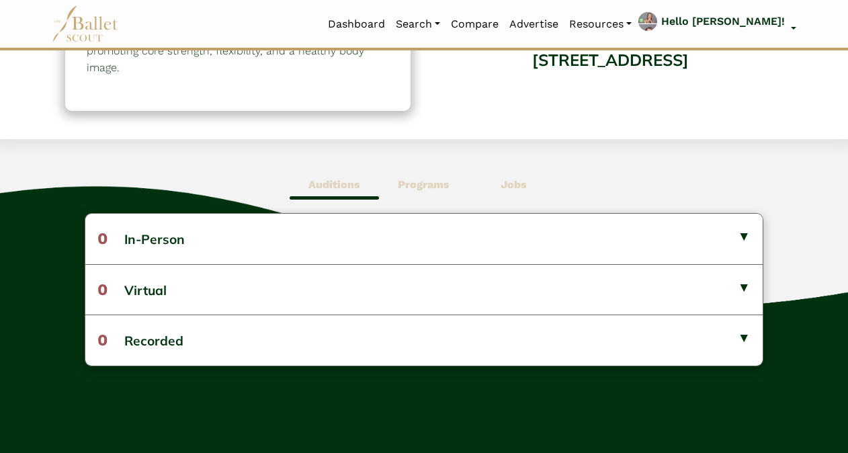
scroll to position [269, 0]
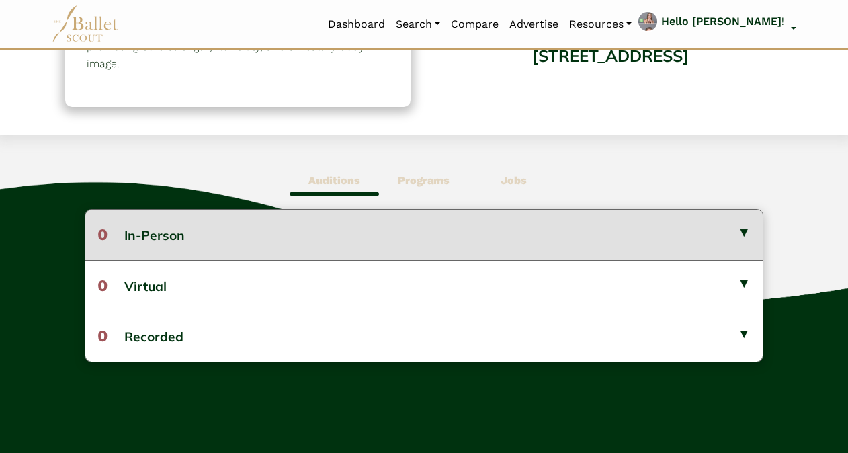
click at [748, 224] on button "0 In-Person" at bounding box center [423, 235] width 677 height 50
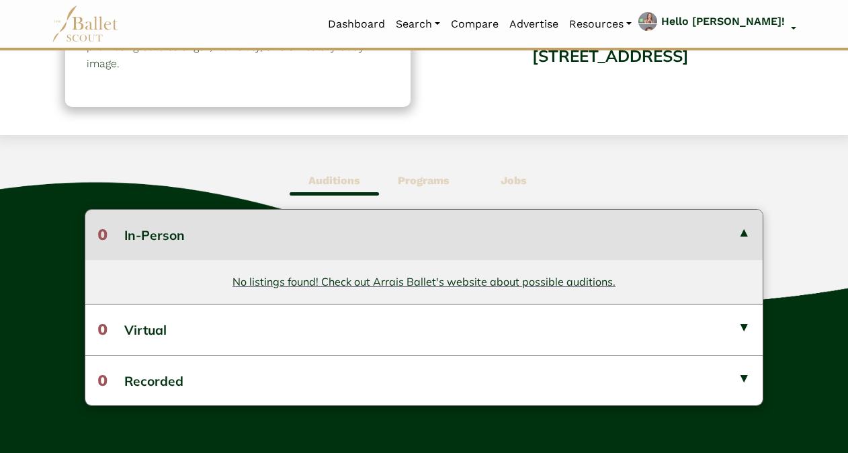
click at [410, 176] on b "Programs" at bounding box center [424, 180] width 52 height 13
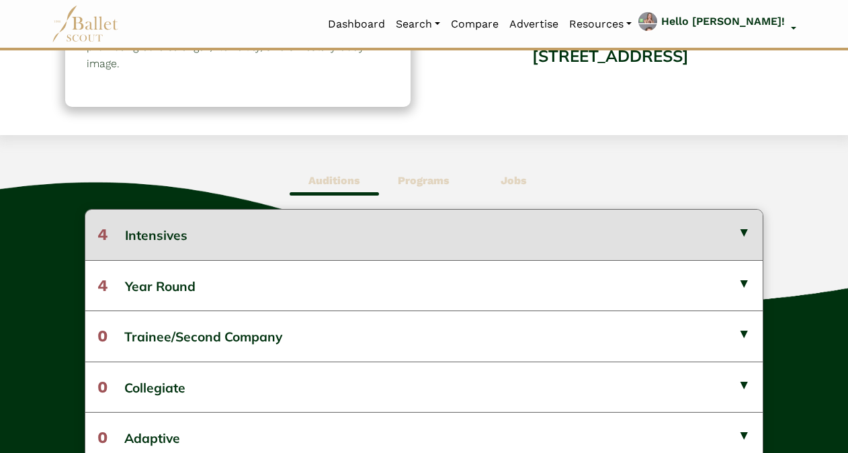
click at [751, 225] on button "4 Intensives" at bounding box center [423, 235] width 677 height 50
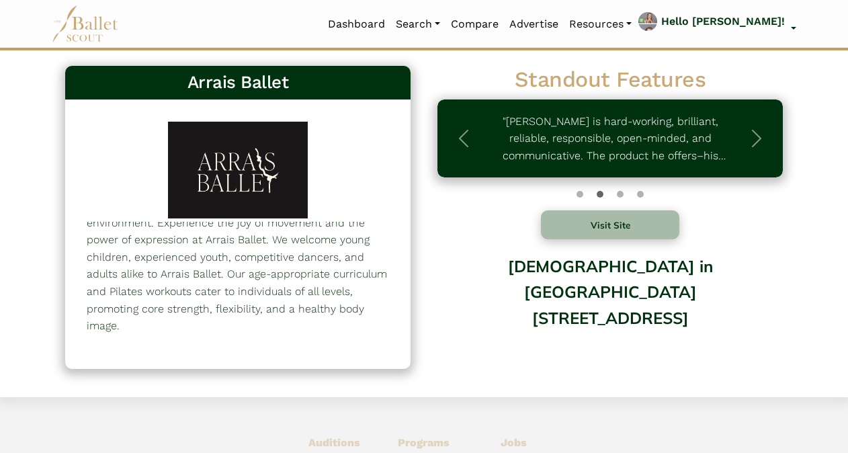
scroll to position [0, 0]
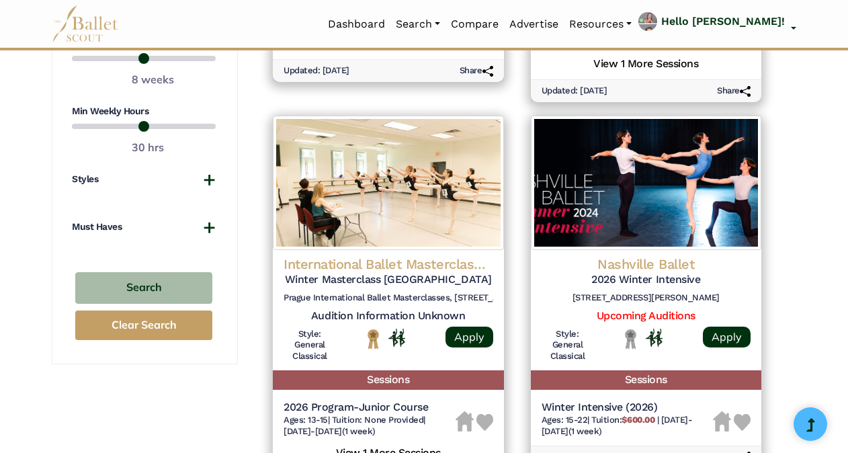
scroll to position [945, 0]
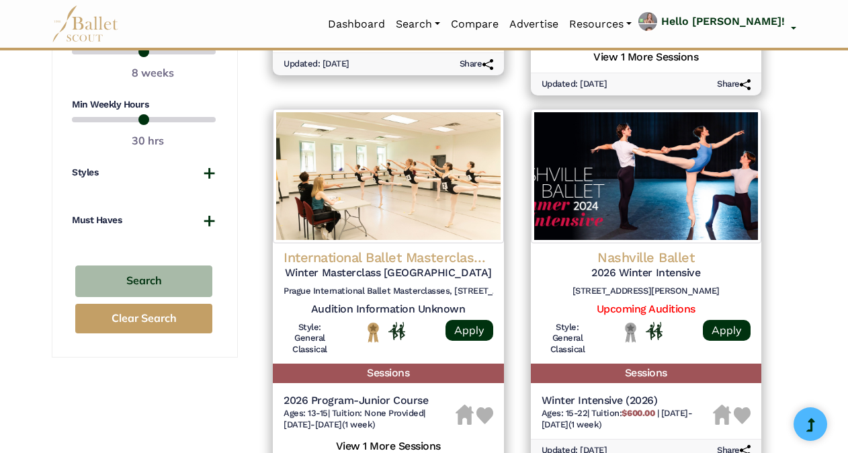
drag, startPoint x: 847, startPoint y: 216, endPoint x: 848, endPoint y: 233, distance: 16.8
click at [847, 233] on html "Loading... Please Wait Dashboard Organizations Programs Auditions" at bounding box center [424, 290] width 848 height 2470
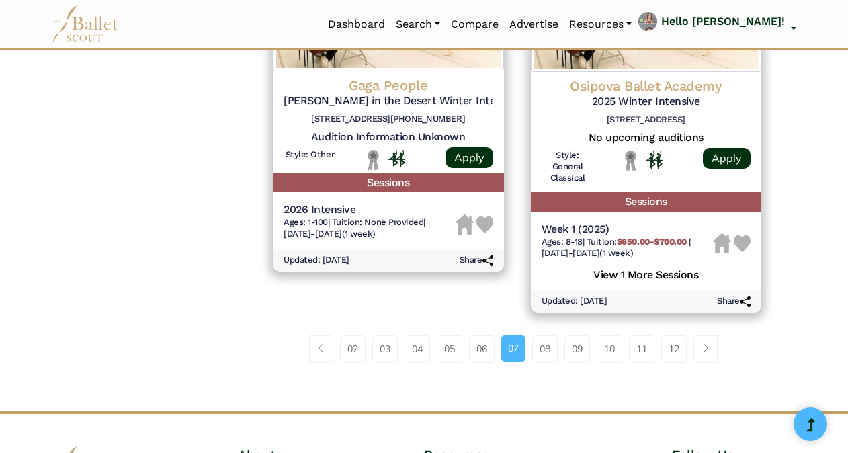
scroll to position [1872, 0]
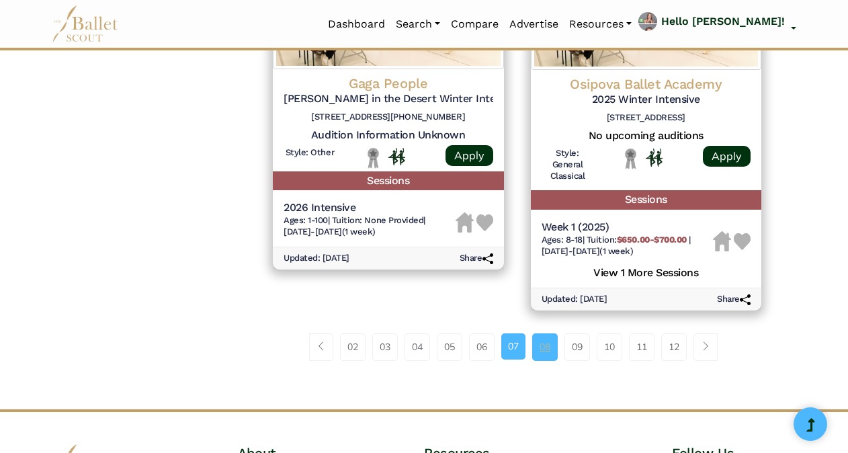
click at [541, 341] on link "08" at bounding box center [545, 346] width 26 height 27
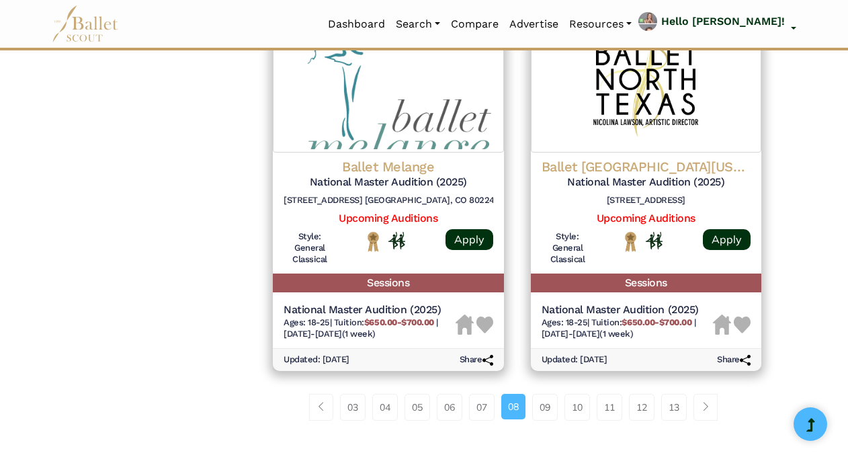
scroll to position [1763, 0]
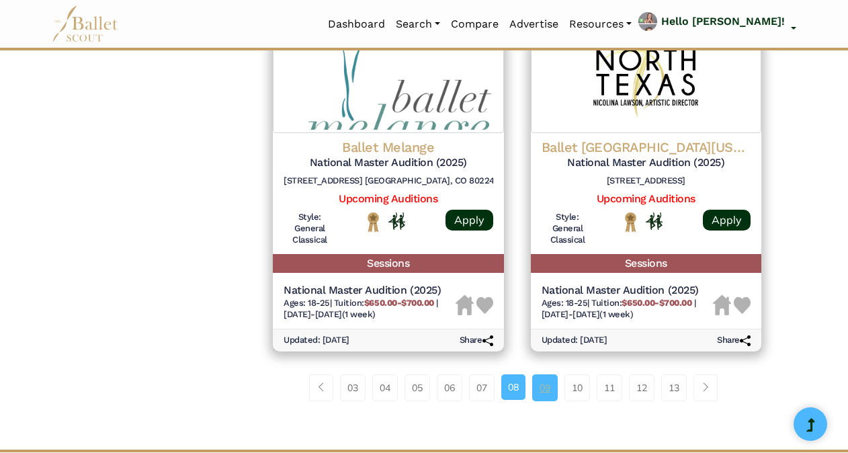
click at [544, 388] on link "09" at bounding box center [545, 387] width 26 height 27
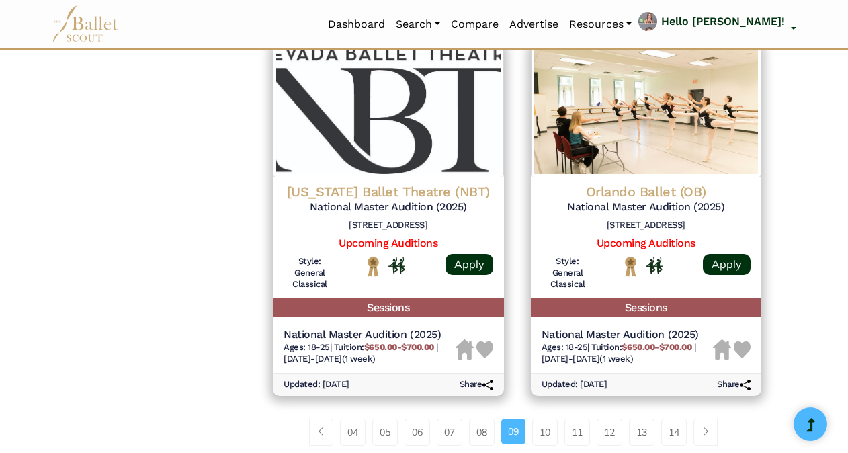
scroll to position [1710, 0]
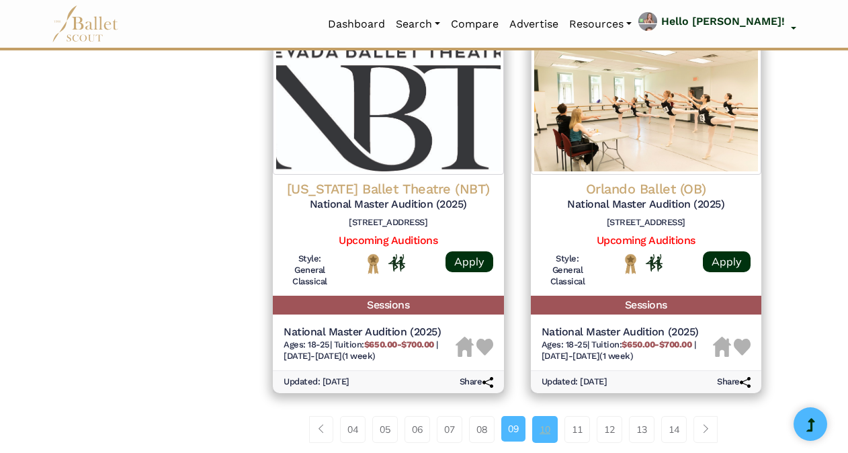
click at [545, 427] on link "10" at bounding box center [545, 429] width 26 height 27
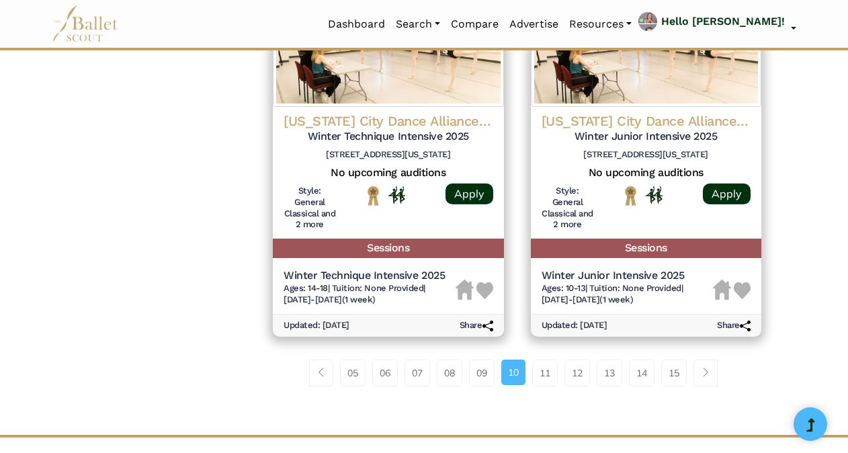
scroll to position [1834, 0]
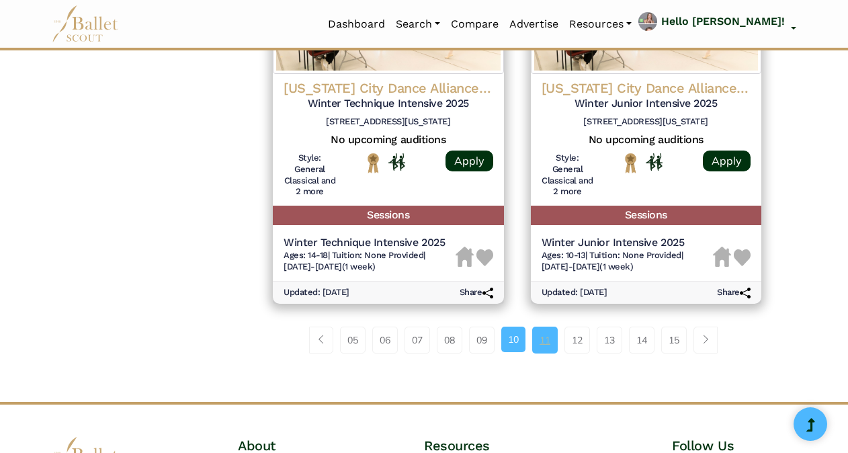
click at [544, 345] on link "11" at bounding box center [545, 339] width 26 height 27
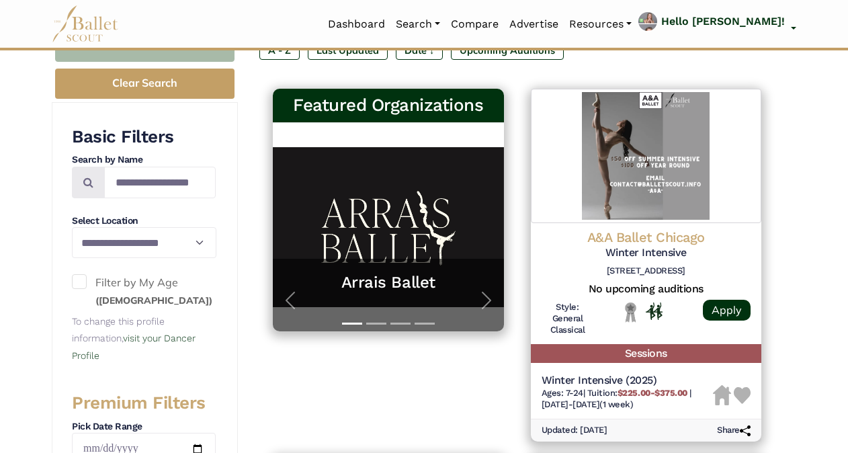
scroll to position [214, 0]
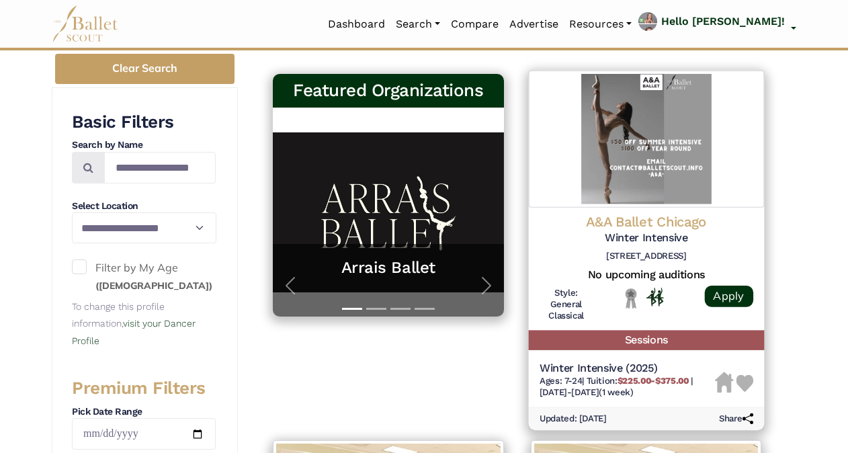
drag, startPoint x: 854, startPoint y: 106, endPoint x: 625, endPoint y: 231, distance: 260.9
click at [625, 231] on h5 "Winter Intensive" at bounding box center [646, 238] width 214 height 14
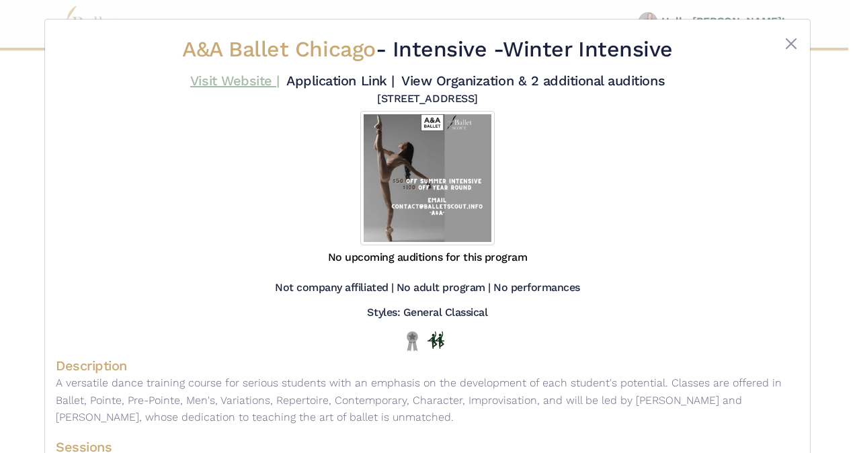
click at [232, 81] on link "Visit Website |" at bounding box center [234, 81] width 89 height 16
click at [218, 77] on link "Visit Website |" at bounding box center [234, 81] width 89 height 16
click at [793, 49] on button "Close" at bounding box center [791, 44] width 16 height 16
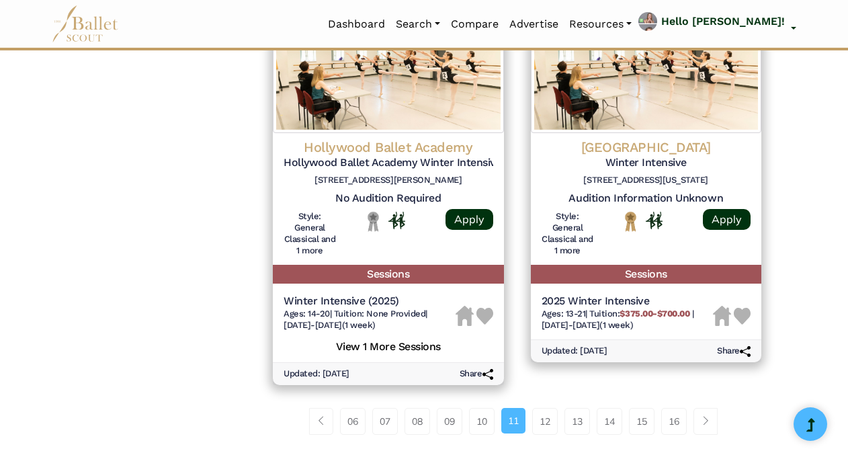
scroll to position [1873, 0]
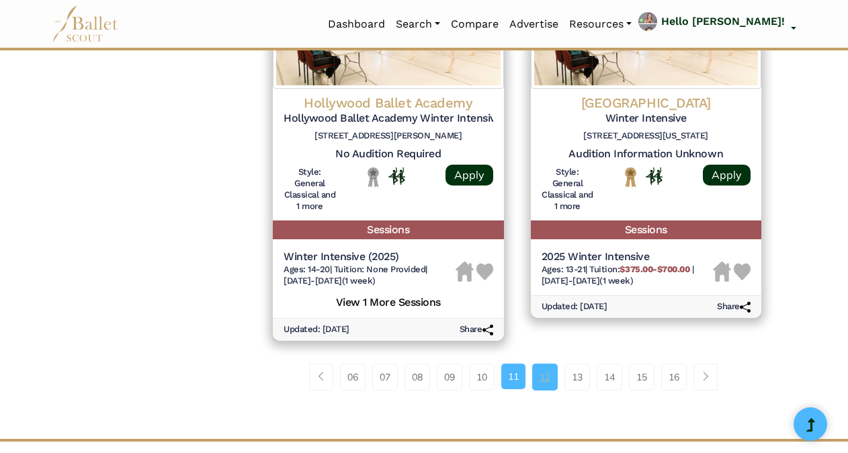
click at [541, 367] on link "12" at bounding box center [545, 376] width 26 height 27
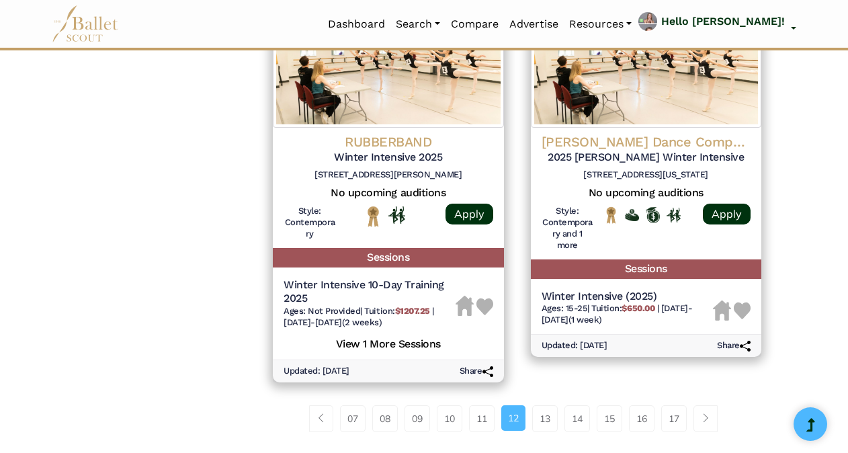
scroll to position [1864, 0]
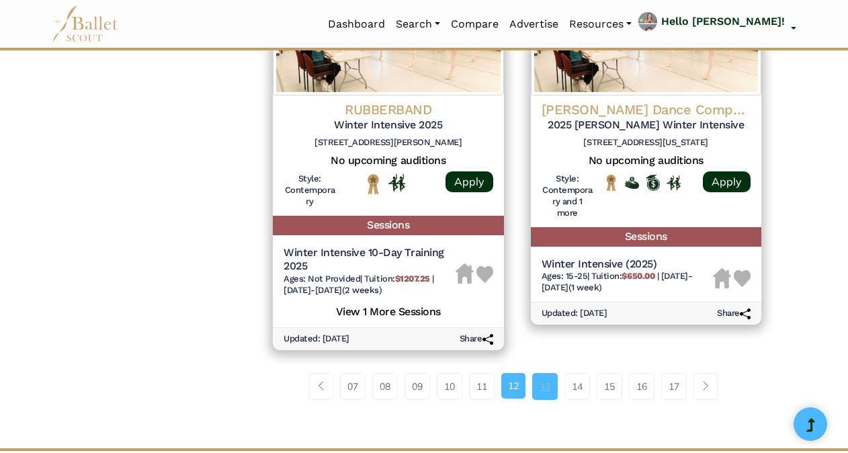
click at [543, 373] on link "13" at bounding box center [545, 386] width 26 height 27
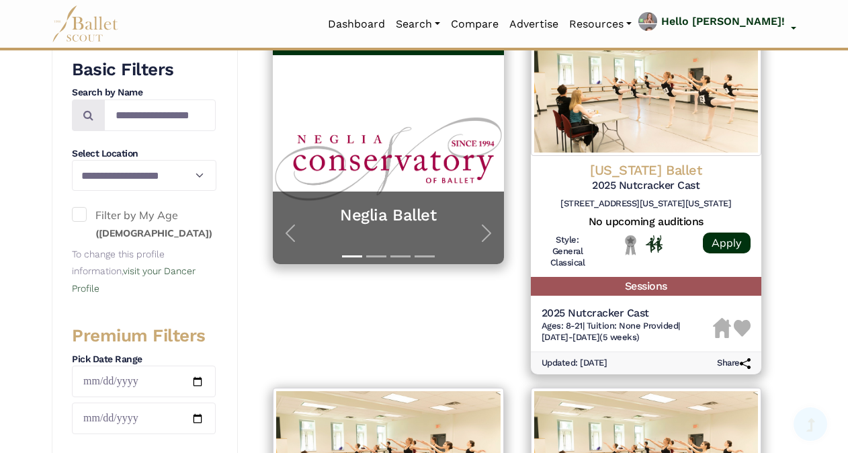
scroll to position [269, 0]
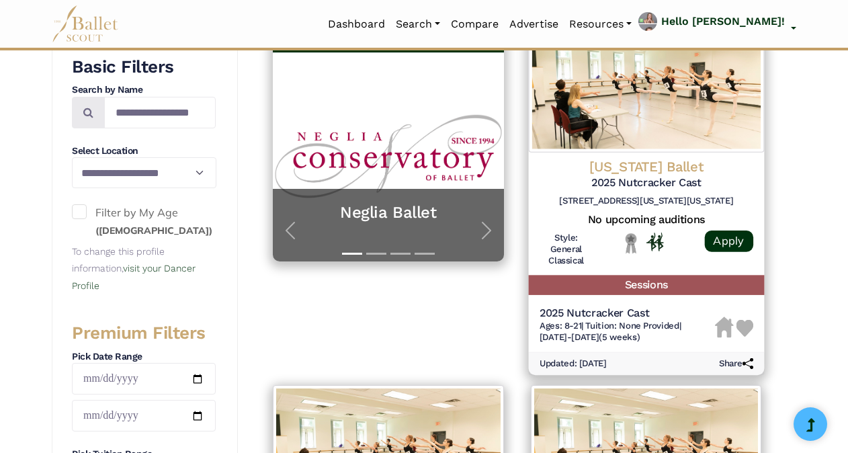
click at [656, 165] on h4 "[US_STATE] Ballet" at bounding box center [646, 167] width 214 height 18
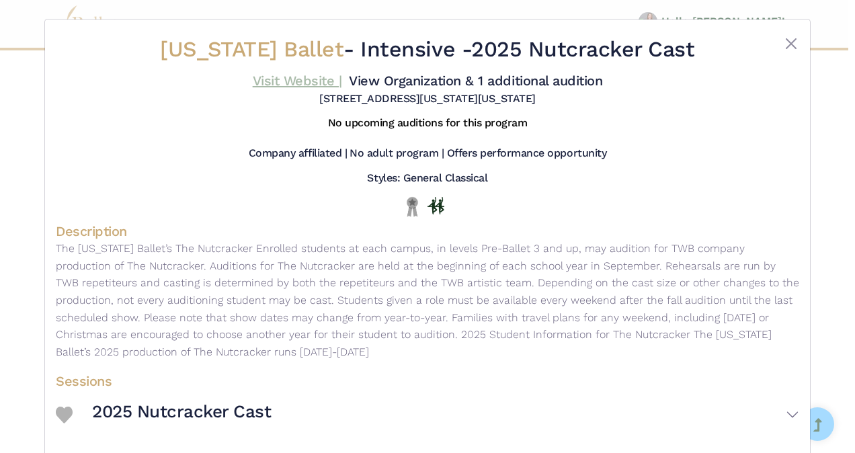
click at [285, 85] on link "Visit Website |" at bounding box center [297, 81] width 89 height 16
click at [786, 46] on button "Close" at bounding box center [791, 44] width 16 height 16
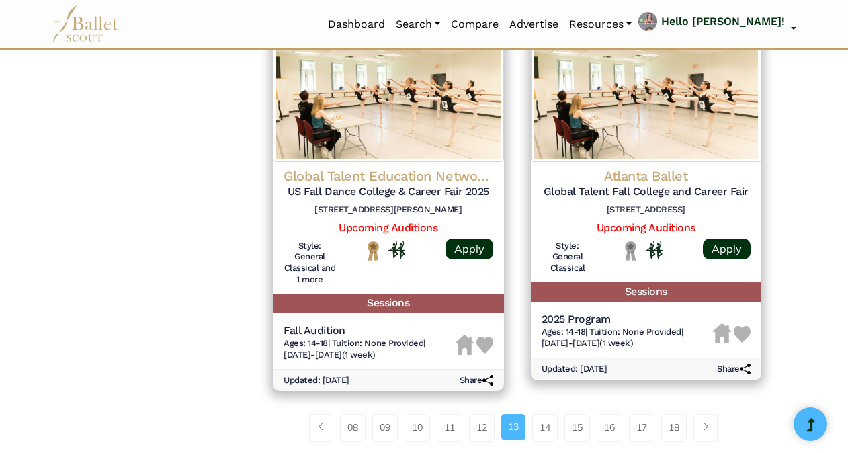
scroll to position [1763, 0]
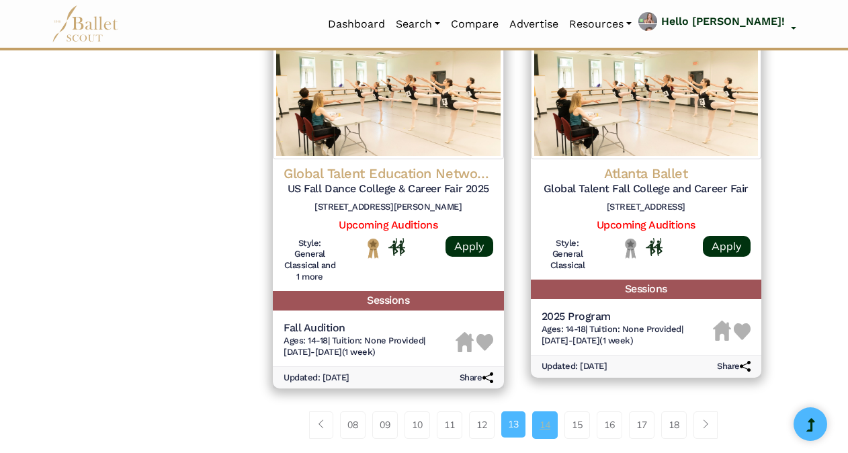
click at [542, 415] on link "14" at bounding box center [545, 424] width 26 height 27
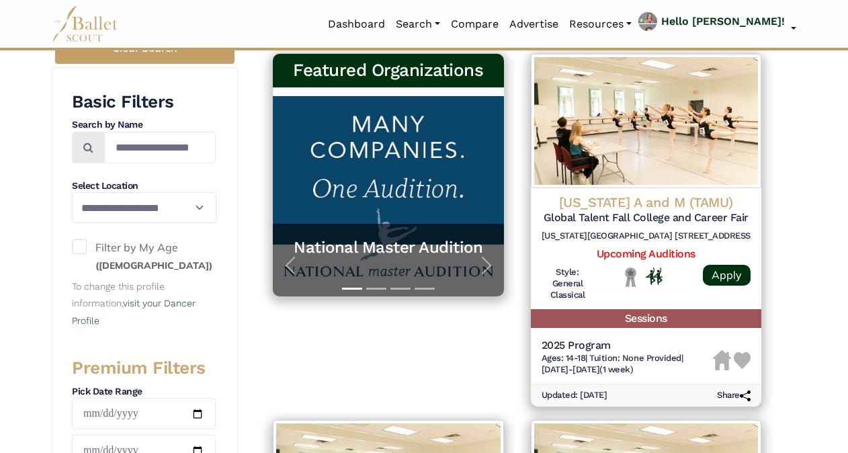
scroll to position [246, 0]
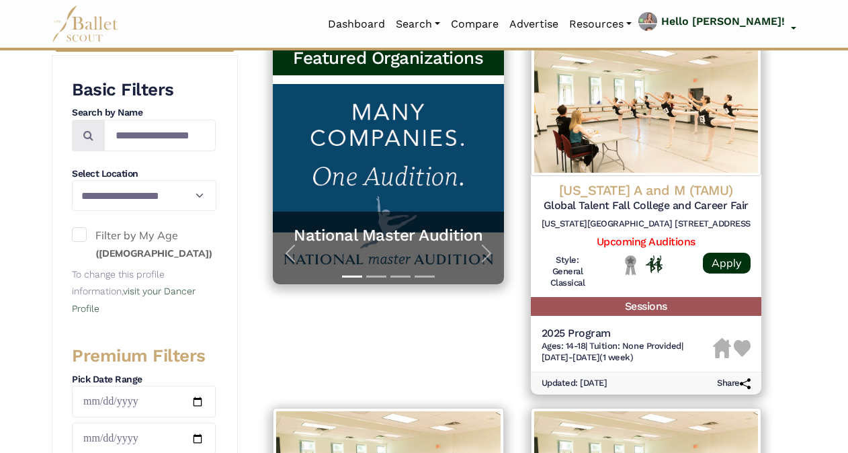
drag, startPoint x: 847, startPoint y: 108, endPoint x: 843, endPoint y: 120, distance: 12.7
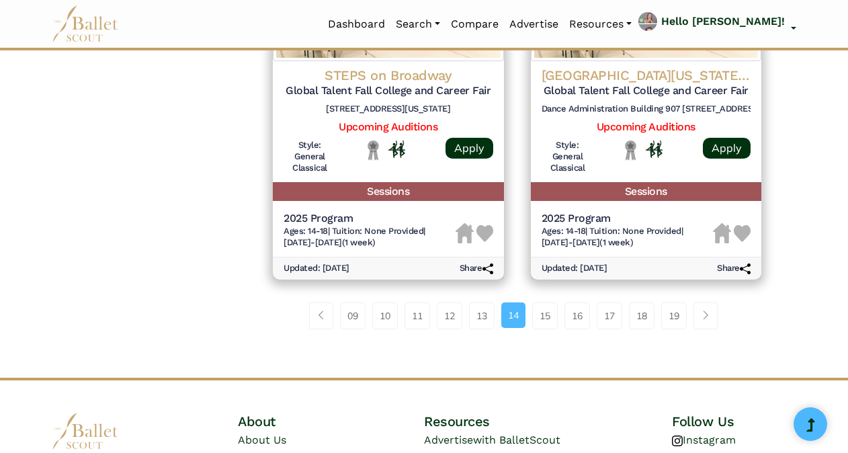
scroll to position [1826, 0]
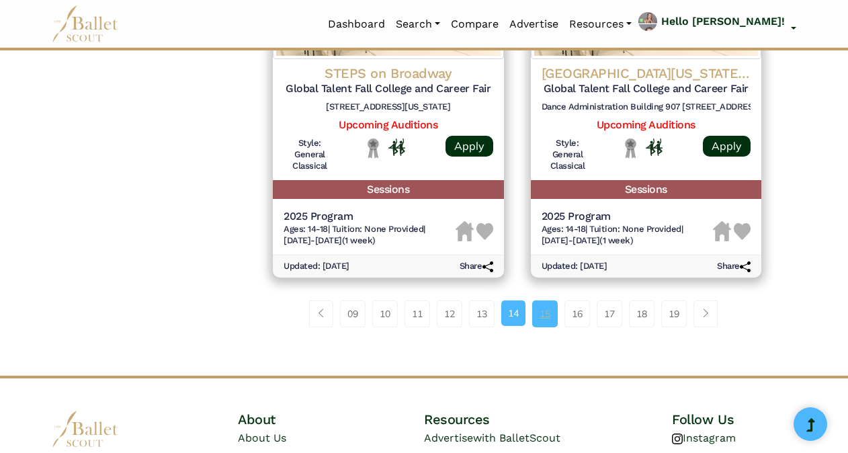
click at [541, 314] on link "15" at bounding box center [545, 313] width 26 height 27
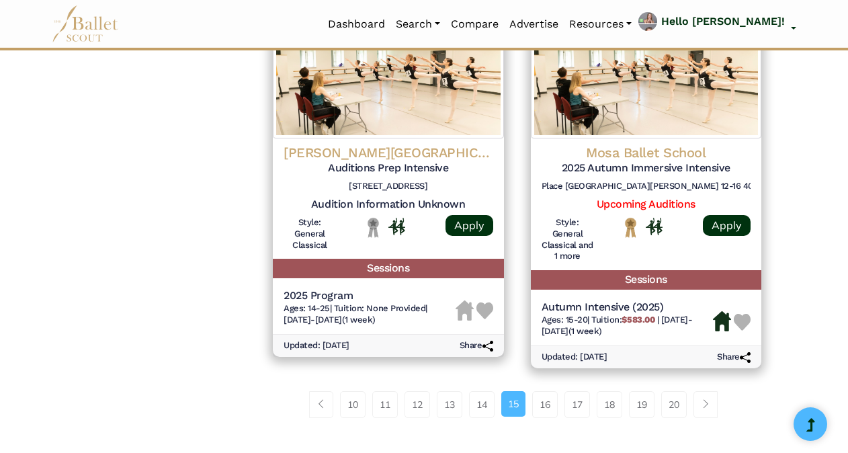
scroll to position [1818, 0]
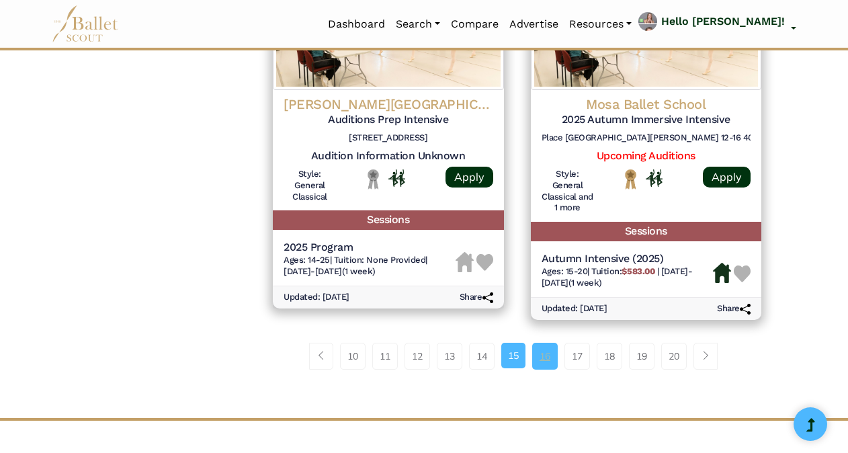
click at [552, 347] on link "16" at bounding box center [545, 356] width 26 height 27
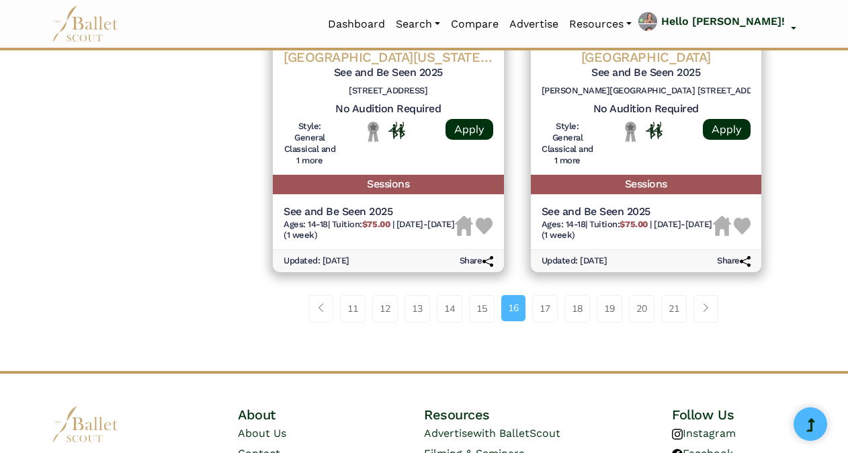
scroll to position [1924, 0]
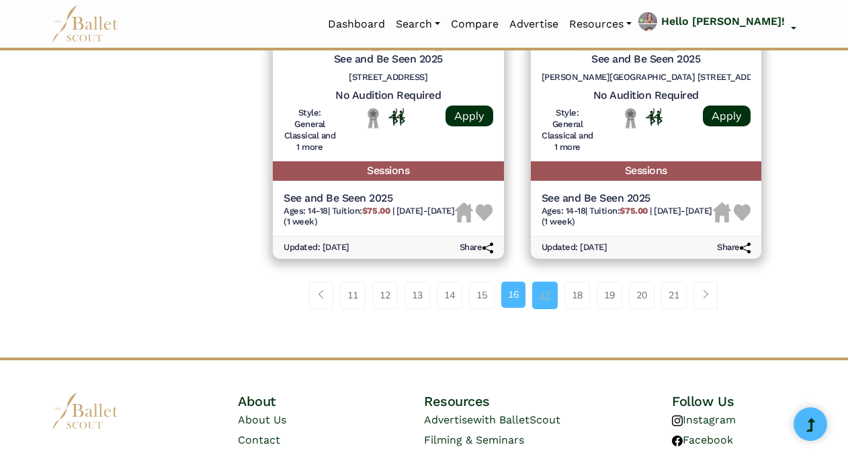
click at [541, 294] on link "17" at bounding box center [545, 294] width 26 height 27
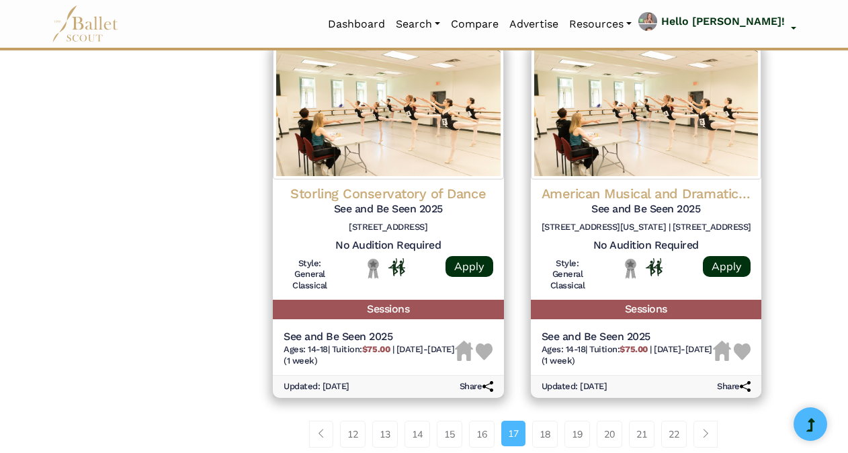
scroll to position [1778, 0]
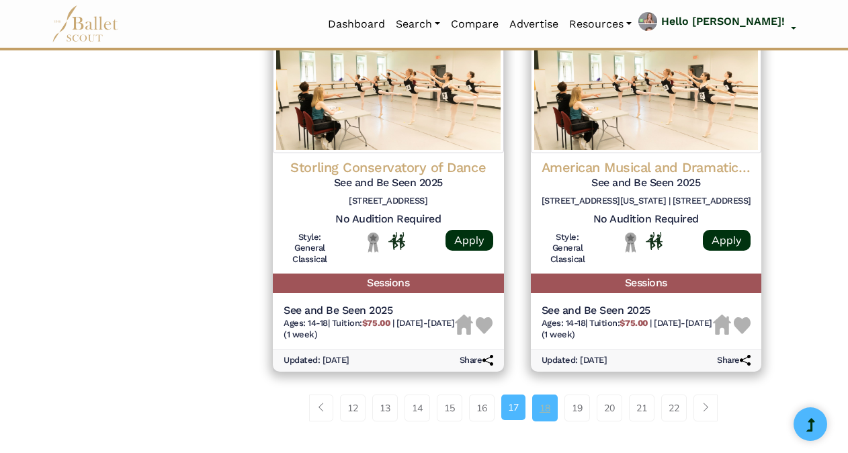
click at [545, 410] on link "18" at bounding box center [545, 407] width 26 height 27
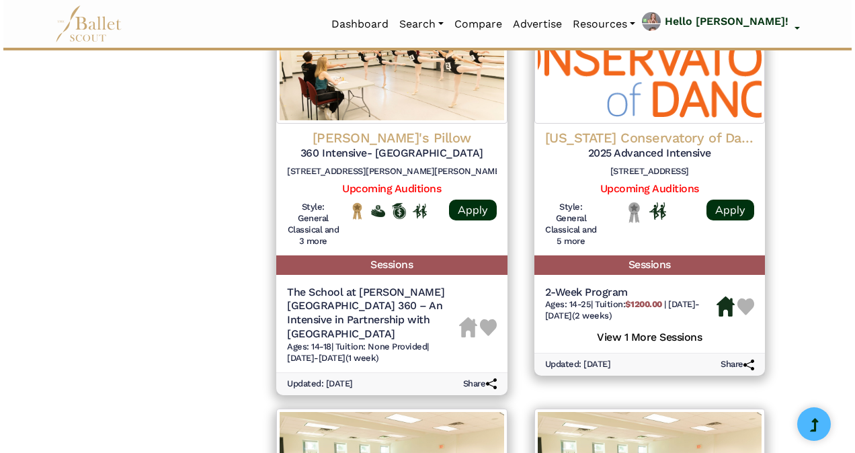
scroll to position [1419, 0]
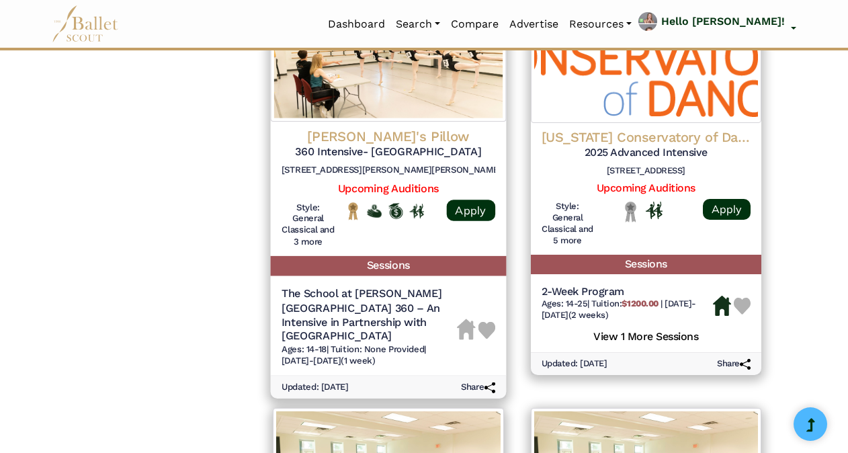
click at [394, 296] on h5 "The School at Jacob’s Pillow 360 – An Intensive in Partnership with Southern Me…" at bounding box center [368, 314] width 175 height 57
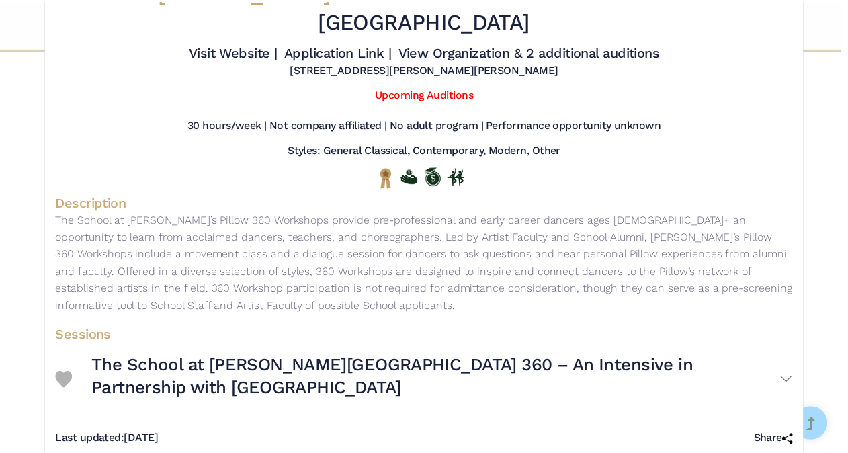
scroll to position [0, 0]
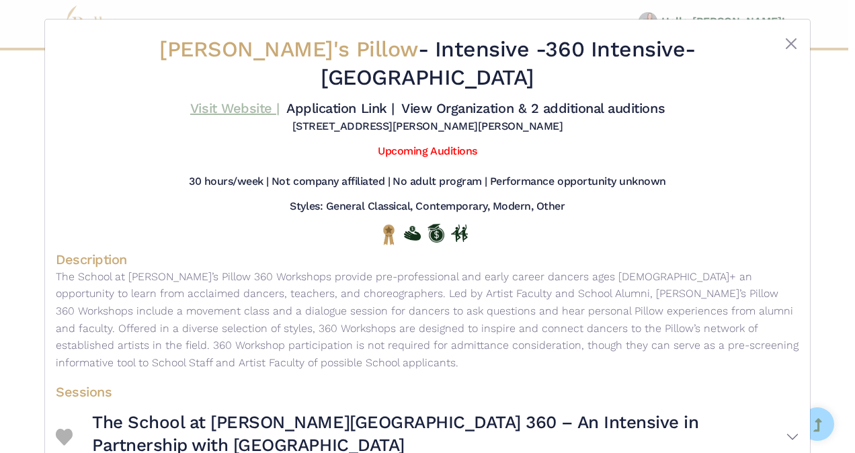
click at [227, 100] on link "Visit Website |" at bounding box center [234, 108] width 89 height 16
click at [239, 100] on link "Visit Website |" at bounding box center [234, 108] width 89 height 16
click at [786, 44] on button "Close" at bounding box center [791, 44] width 16 height 16
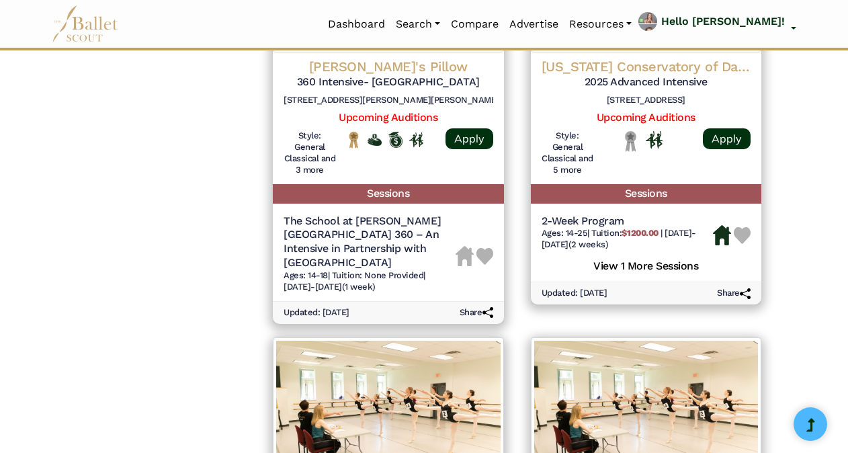
scroll to position [1482, 0]
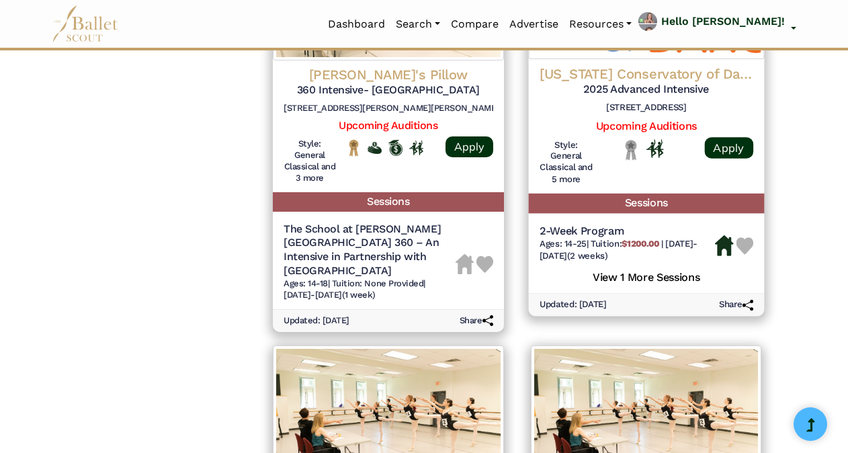
click at [646, 275] on h5 "View 1 More Sessions" at bounding box center [646, 275] width 214 height 17
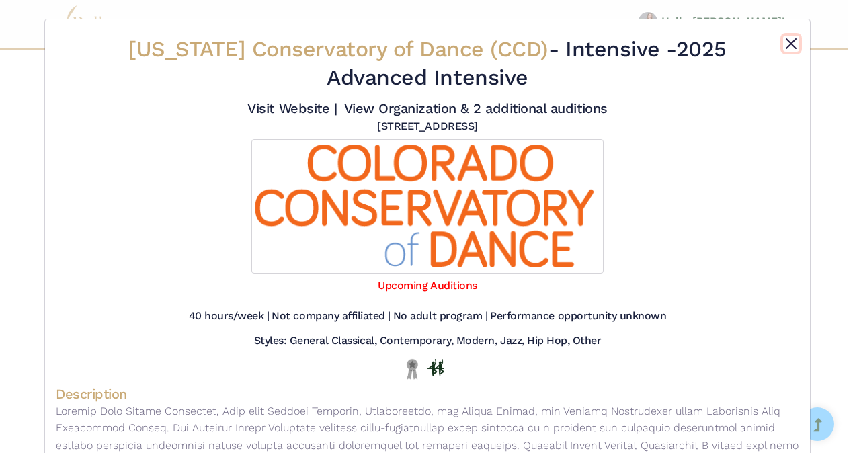
drag, startPoint x: 782, startPoint y: 44, endPoint x: 794, endPoint y: 39, distance: 13.2
click at [794, 39] on button "Close" at bounding box center [791, 44] width 16 height 16
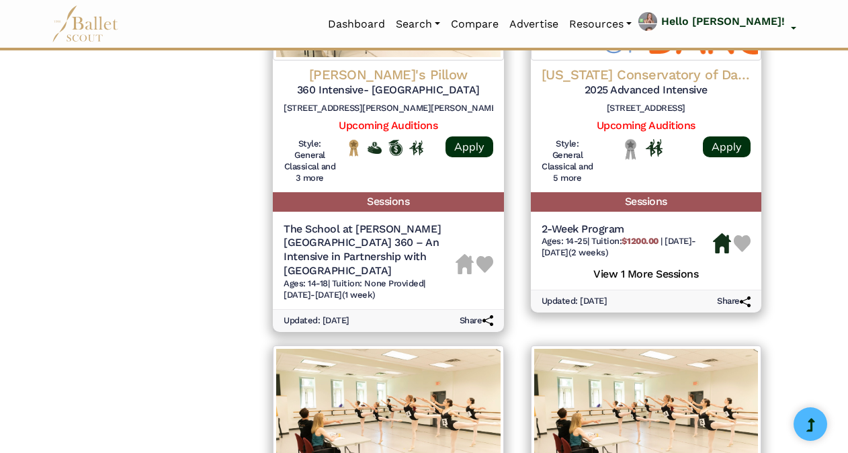
drag, startPoint x: 854, startPoint y: 296, endPoint x: 780, endPoint y: 333, distance: 82.6
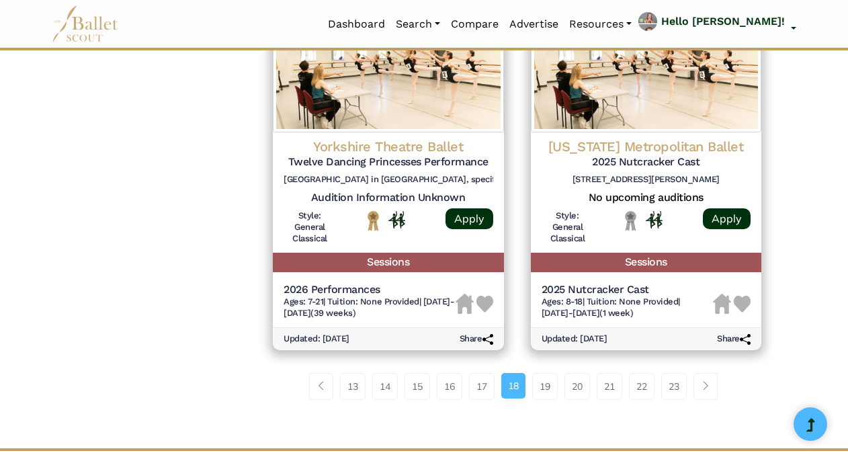
scroll to position [1831, 0]
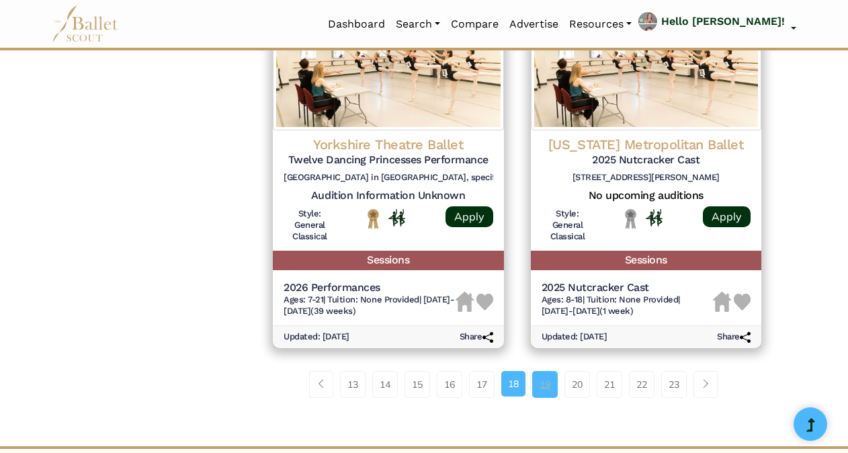
click at [541, 371] on link "19" at bounding box center [545, 384] width 26 height 27
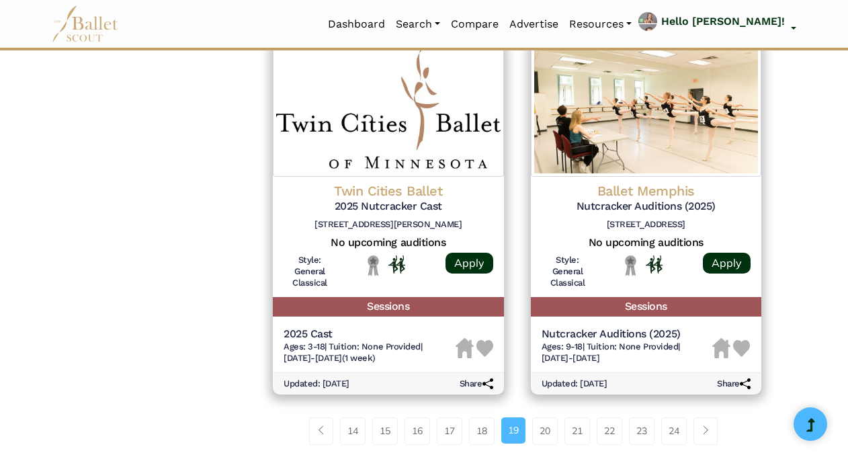
scroll to position [1769, 0]
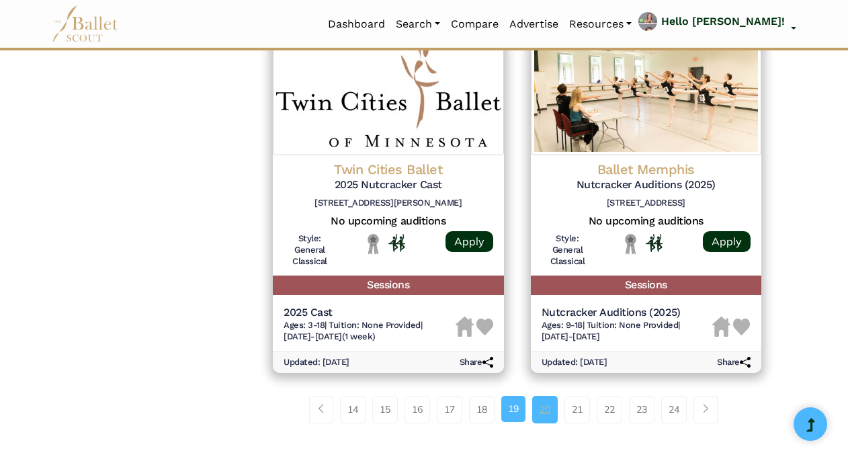
click at [552, 396] on link "20" at bounding box center [545, 409] width 26 height 27
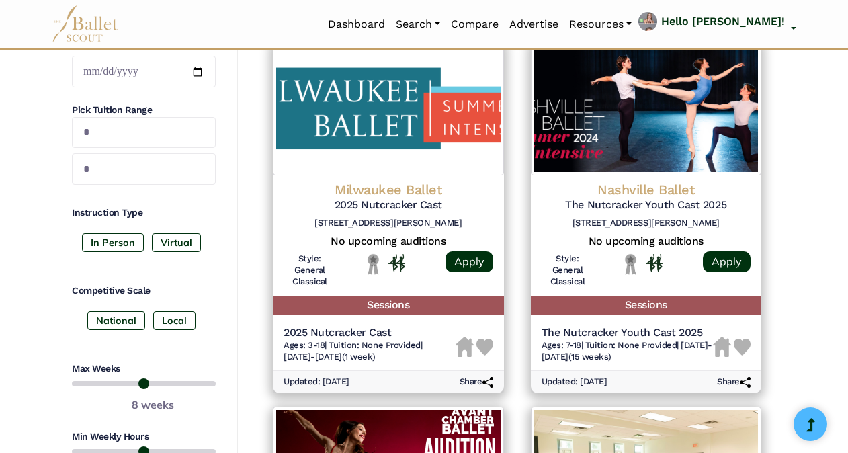
scroll to position [617, 0]
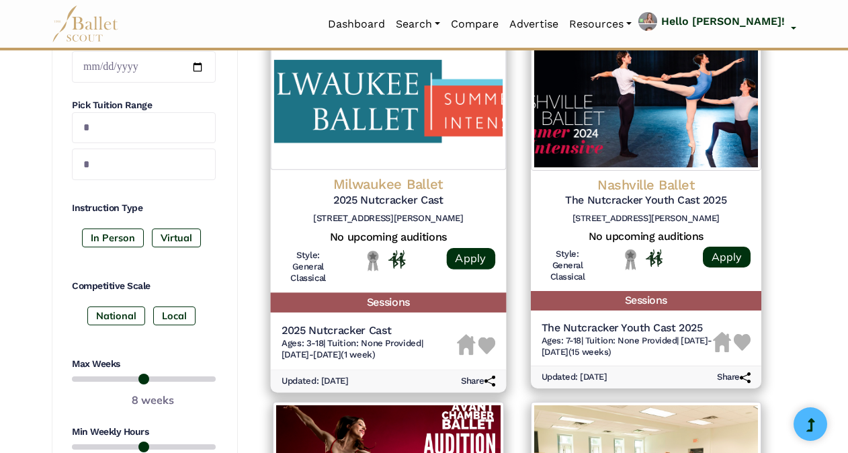
click at [412, 132] on img at bounding box center [388, 101] width 235 height 137
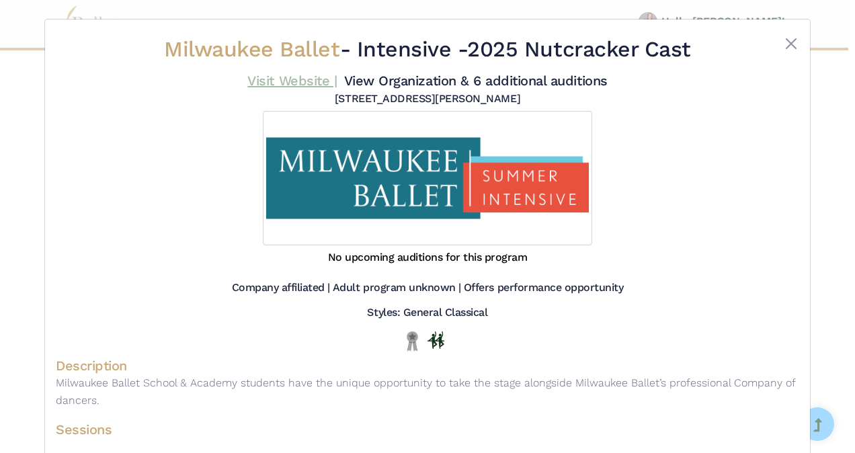
click at [285, 82] on link "Visit Website |" at bounding box center [291, 81] width 89 height 16
click at [787, 38] on button "Close" at bounding box center [791, 44] width 16 height 16
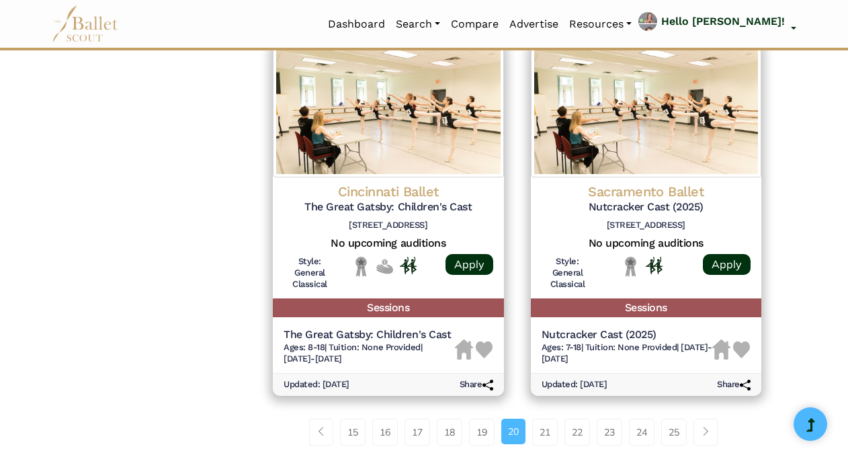
scroll to position [1713, 0]
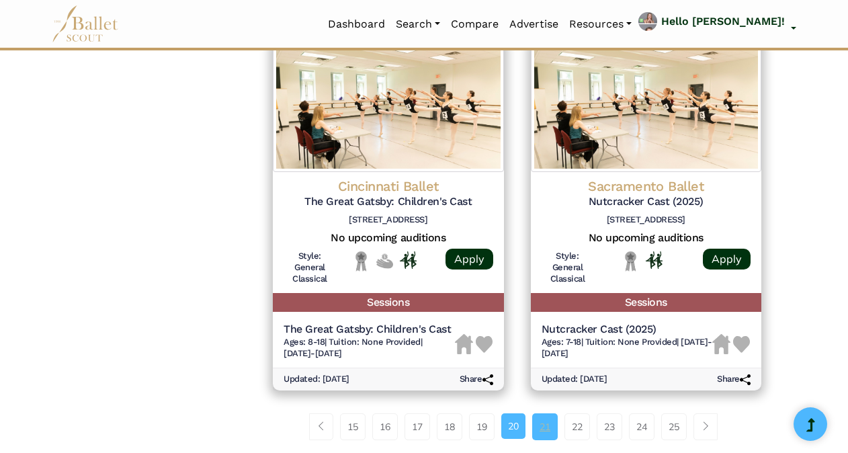
click at [550, 426] on link "21" at bounding box center [545, 426] width 26 height 27
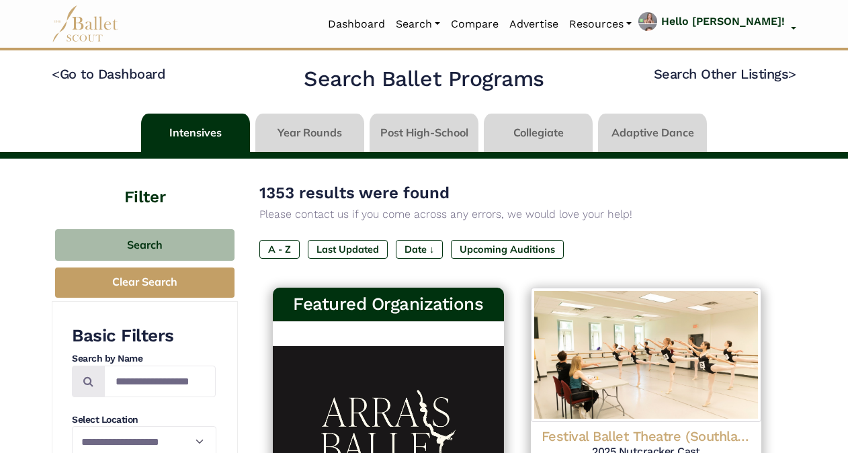
click at [202, 137] on link at bounding box center [195, 133] width 109 height 38
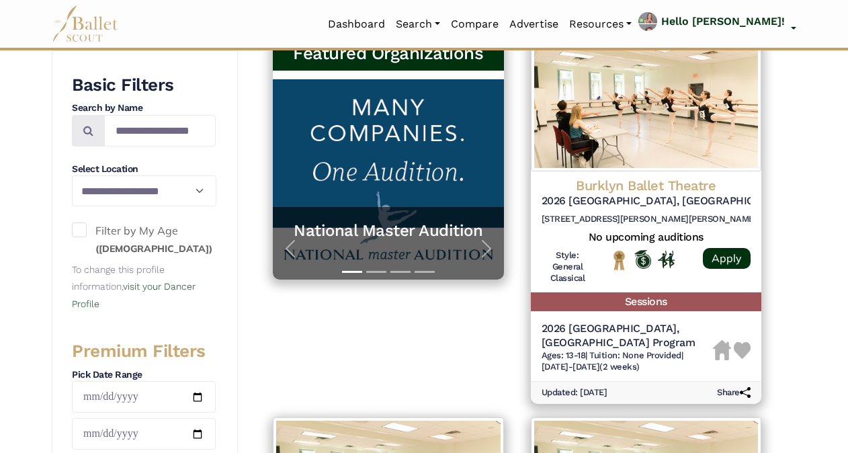
scroll to position [263, 0]
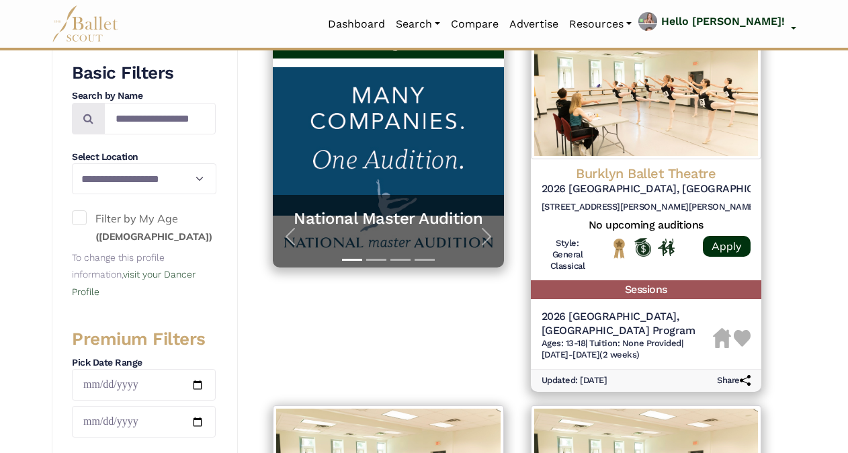
click at [85, 218] on span at bounding box center [79, 217] width 15 height 15
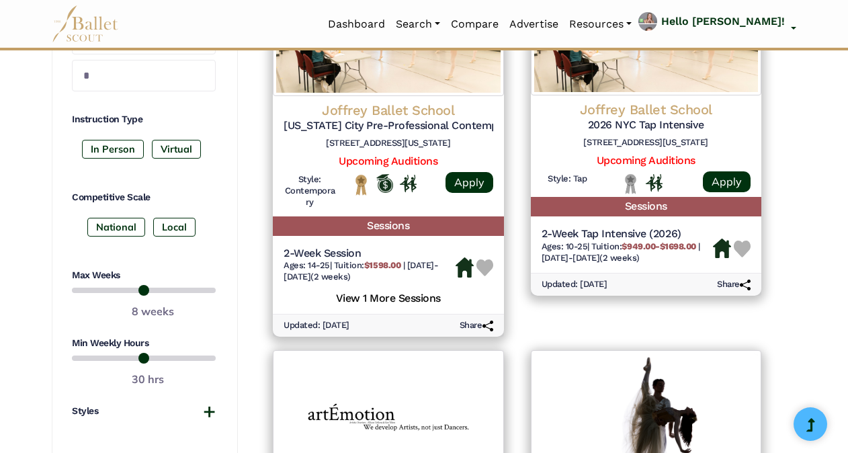
scroll to position [707, 0]
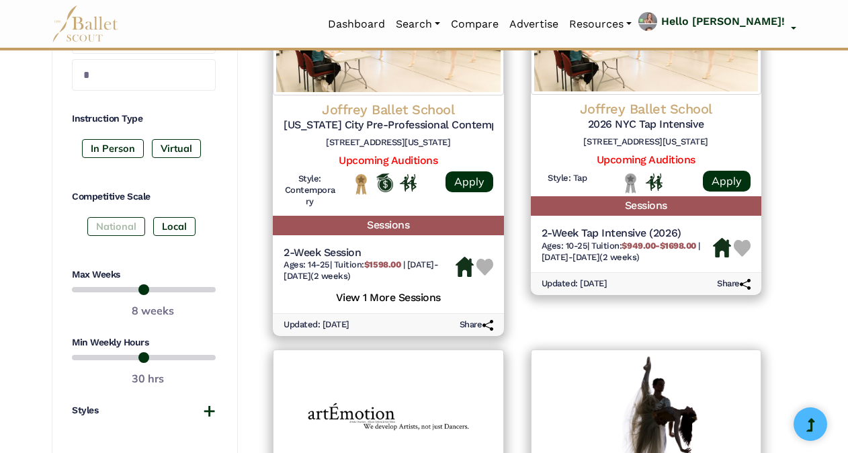
click at [113, 230] on label "National" at bounding box center [116, 226] width 58 height 19
drag, startPoint x: 212, startPoint y: 285, endPoint x: 180, endPoint y: 285, distance: 31.6
click at [180, 285] on input "range" at bounding box center [144, 289] width 144 height 16
drag, startPoint x: 180, startPoint y: 285, endPoint x: 167, endPoint y: 286, distance: 13.5
type input "*"
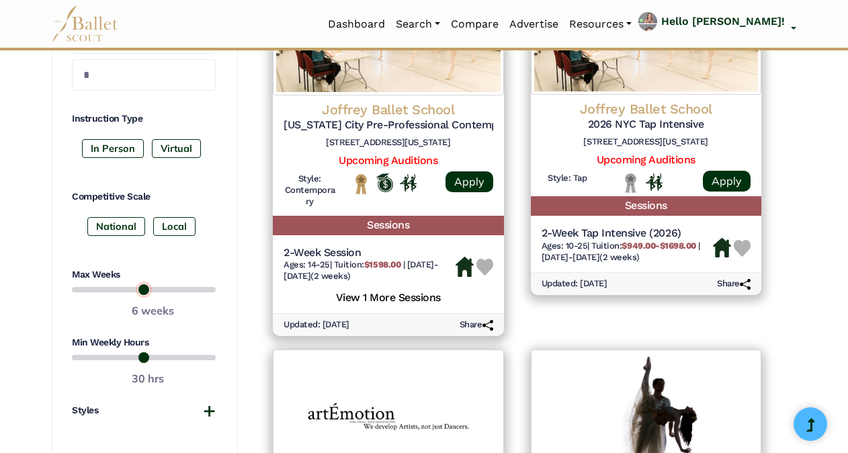
click at [167, 286] on input "range" at bounding box center [144, 289] width 144 height 16
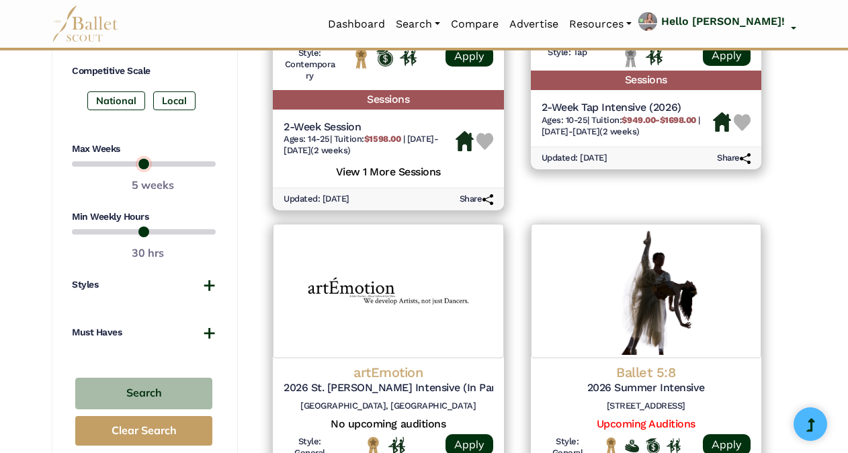
scroll to position [840, 0]
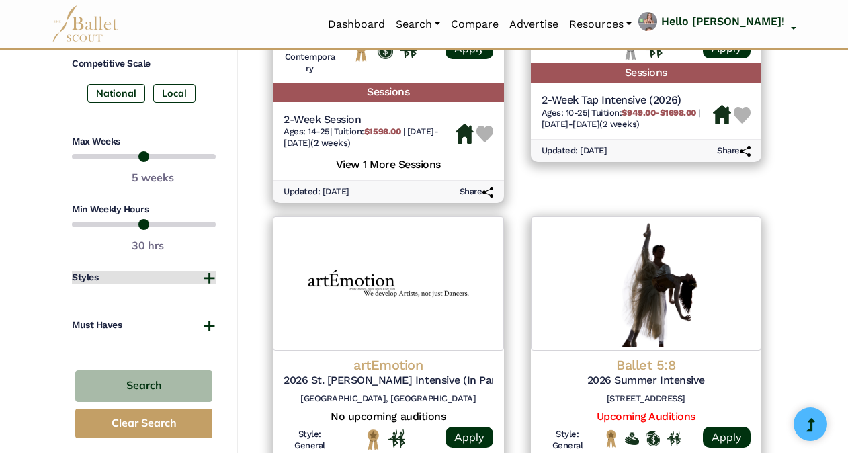
click at [212, 275] on button "Styles" at bounding box center [144, 277] width 144 height 13
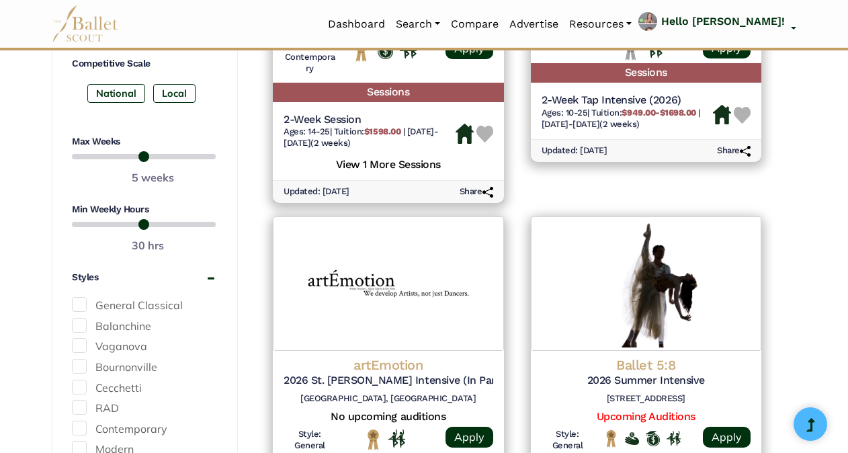
click at [82, 297] on span at bounding box center [79, 304] width 15 height 15
click at [85, 343] on span at bounding box center [79, 345] width 15 height 15
click at [84, 400] on span at bounding box center [79, 407] width 15 height 15
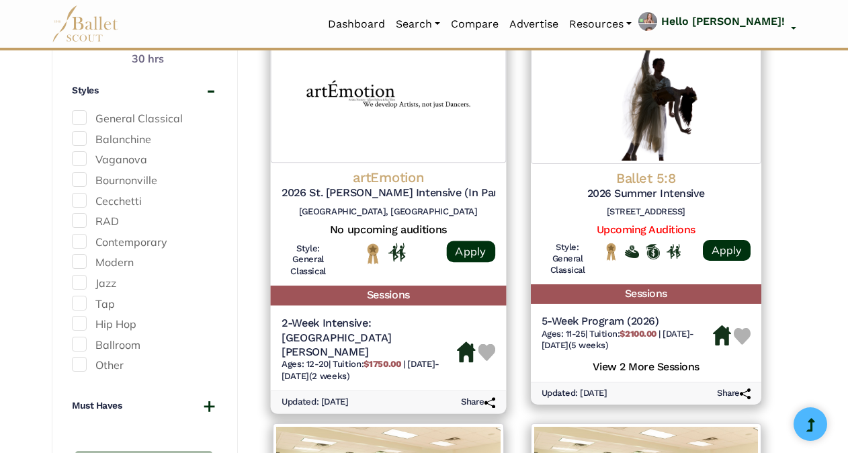
scroll to position [1022, 0]
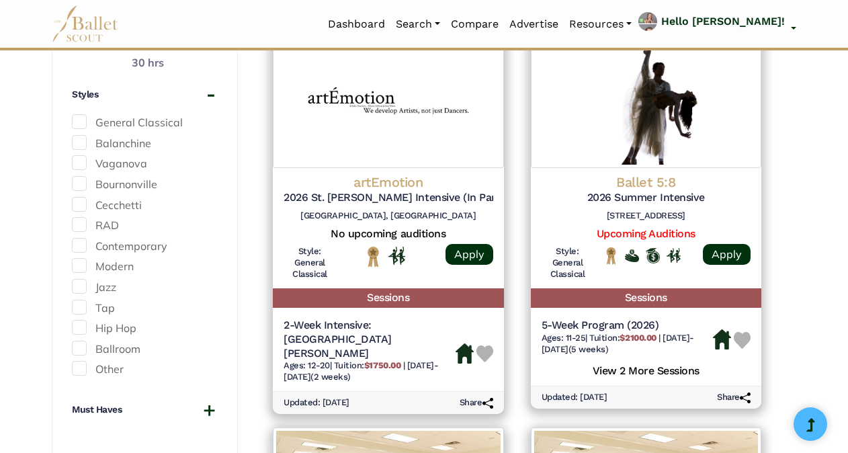
click at [82, 217] on span at bounding box center [79, 224] width 15 height 15
click at [212, 409] on button "Must Haves" at bounding box center [144, 409] width 144 height 13
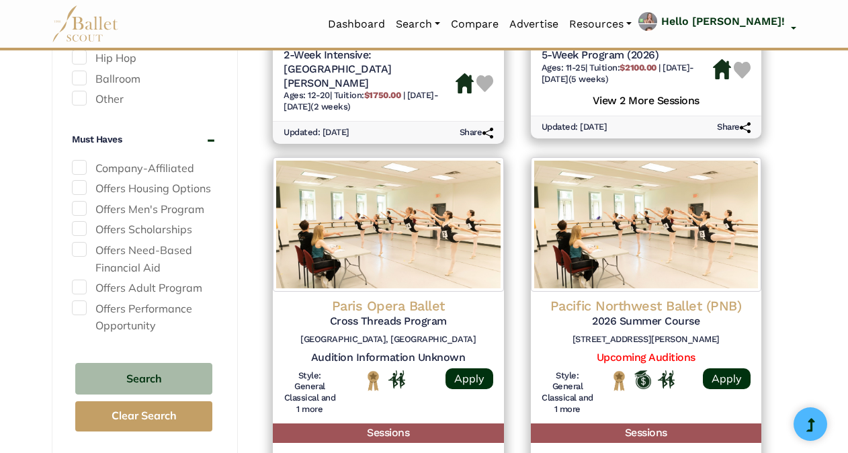
scroll to position [1321, 0]
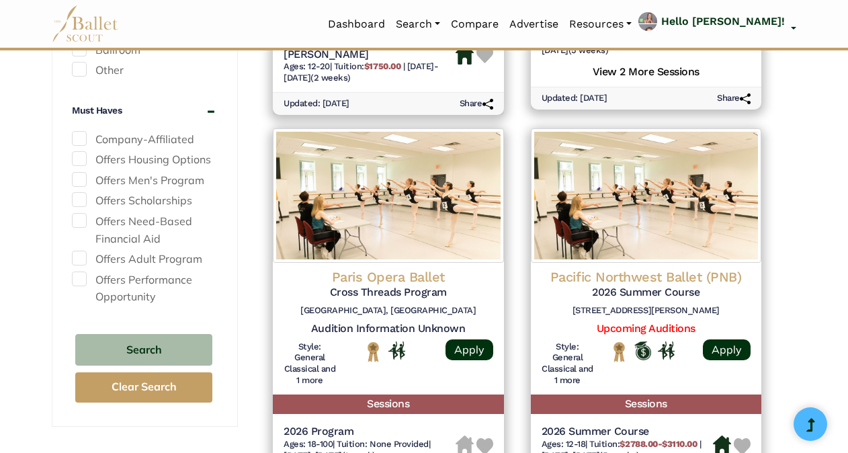
click at [85, 134] on span at bounding box center [79, 138] width 15 height 15
click at [78, 154] on span at bounding box center [79, 158] width 15 height 15
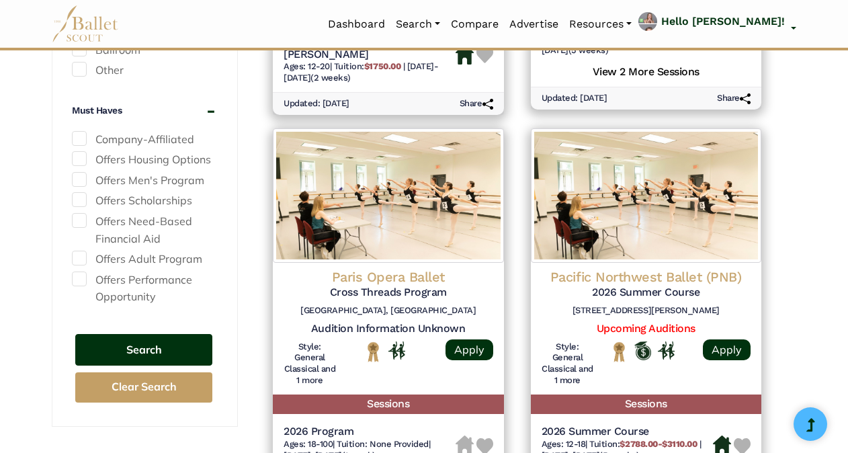
click at [139, 344] on button "Search" at bounding box center [143, 350] width 137 height 32
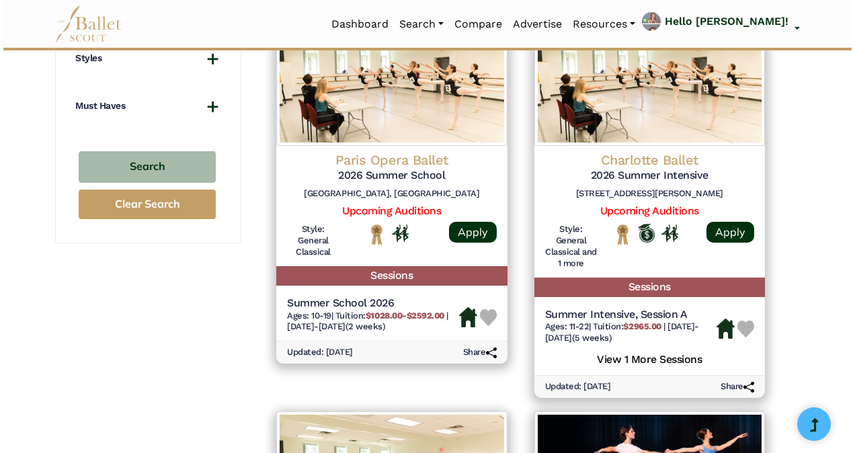
scroll to position [1084, 0]
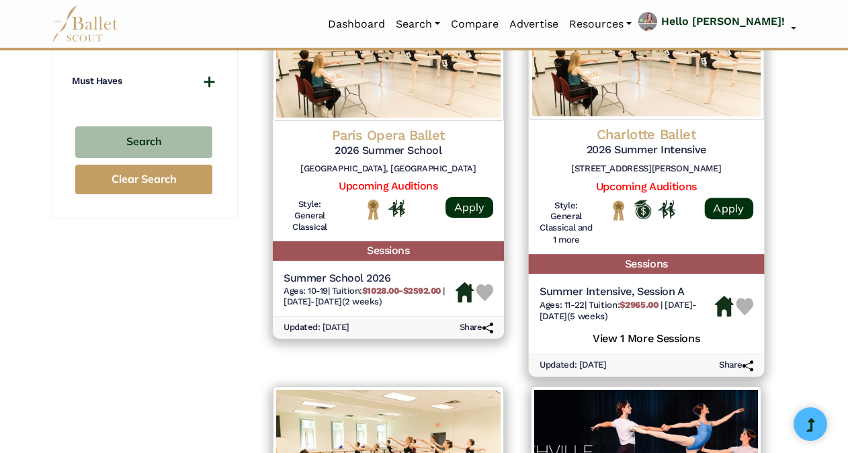
click at [640, 328] on h5 "View 1 More Sessions" at bounding box center [646, 336] width 214 height 17
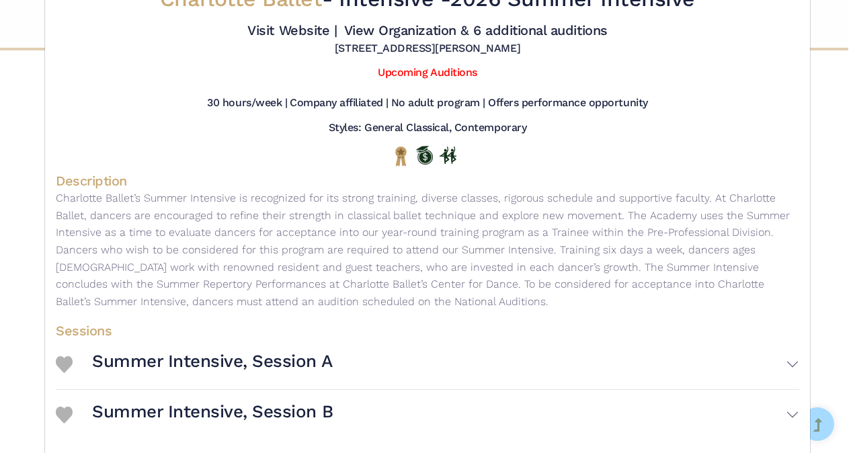
scroll to position [55, 0]
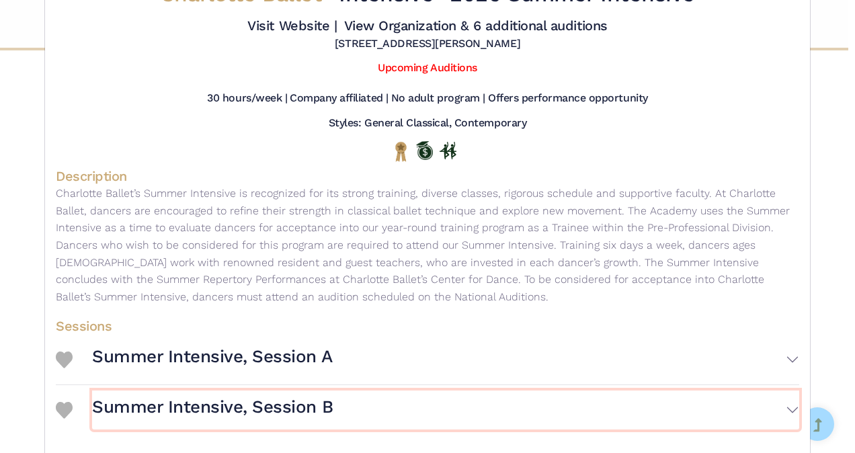
click at [778, 411] on button "Summer Intensive, Session B" at bounding box center [445, 409] width 707 height 39
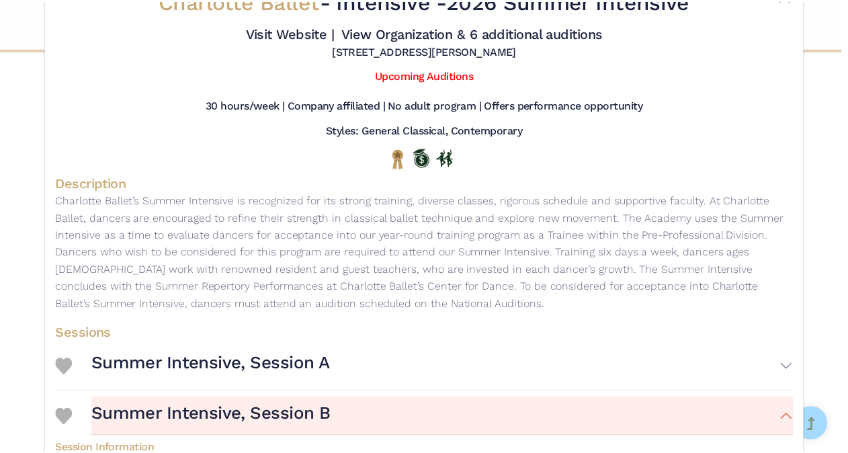
scroll to position [0, 0]
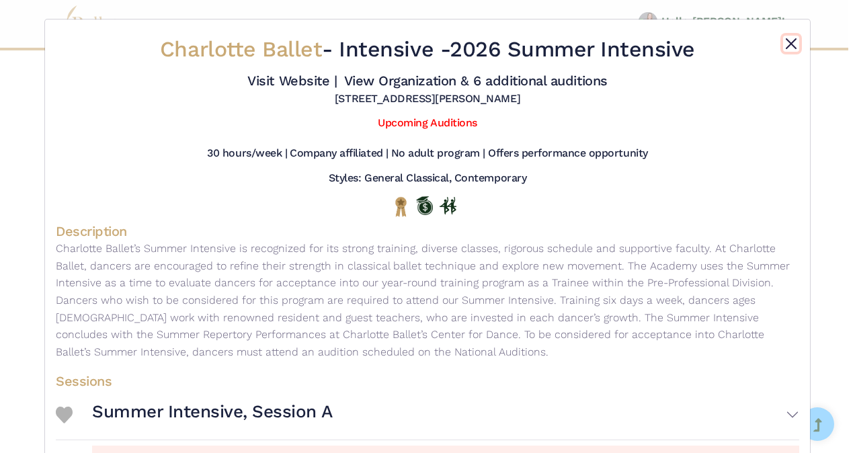
click at [786, 42] on button "Close" at bounding box center [791, 44] width 16 height 16
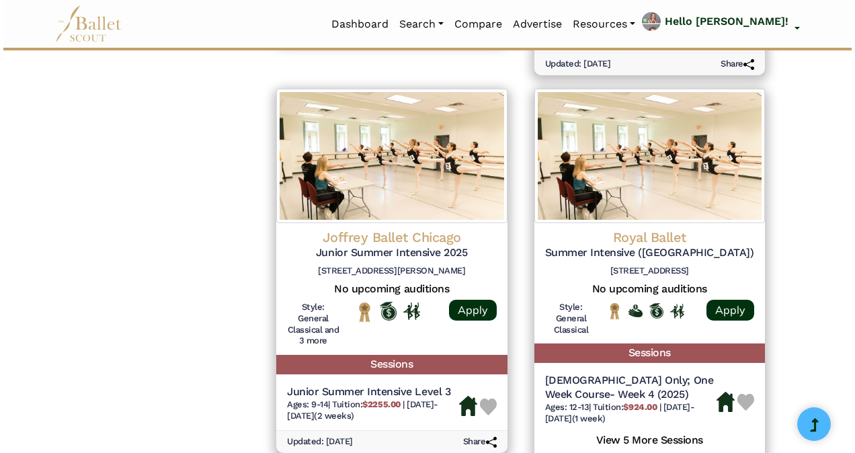
scroll to position [1786, 0]
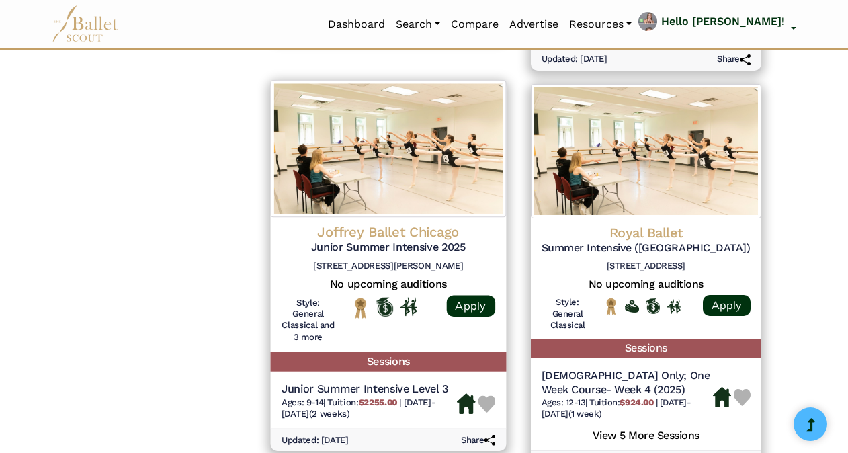
click at [370, 223] on h4 "Joffrey Ballet Chicago" at bounding box center [388, 232] width 214 height 18
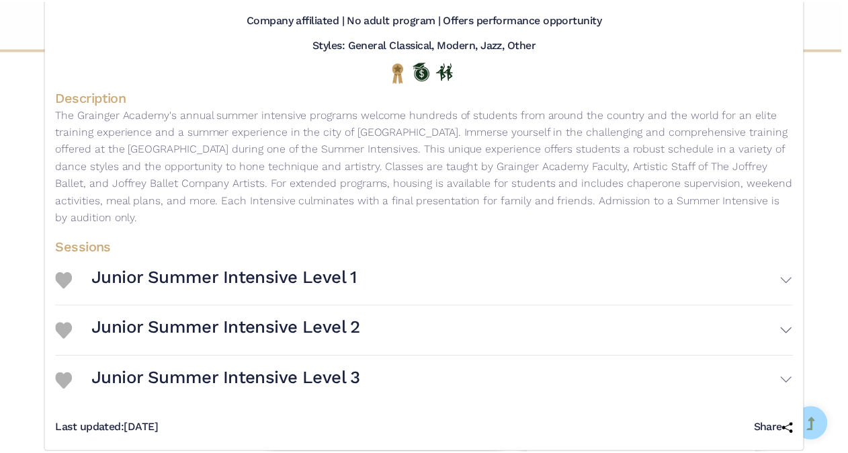
scroll to position [0, 0]
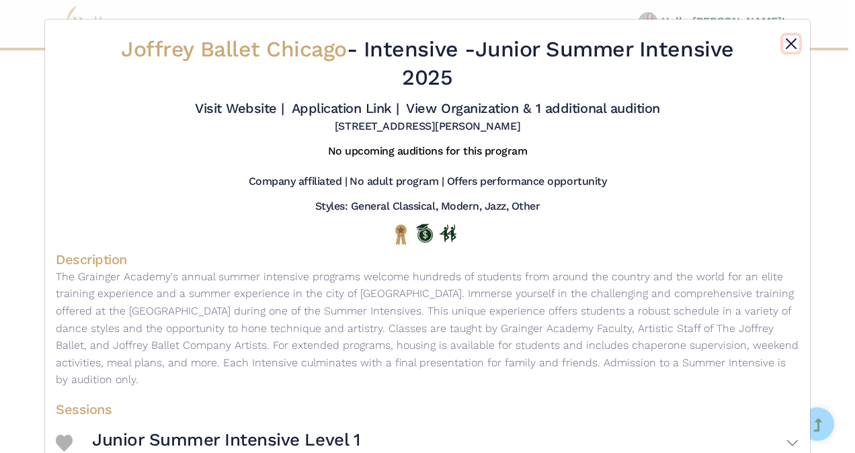
click at [783, 46] on button "Close" at bounding box center [791, 44] width 16 height 16
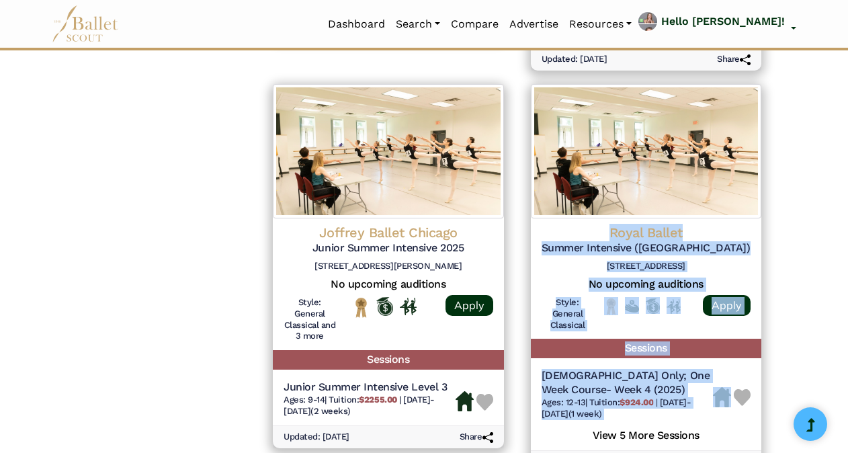
drag, startPoint x: 846, startPoint y: 353, endPoint x: 856, endPoint y: 145, distance: 208.5
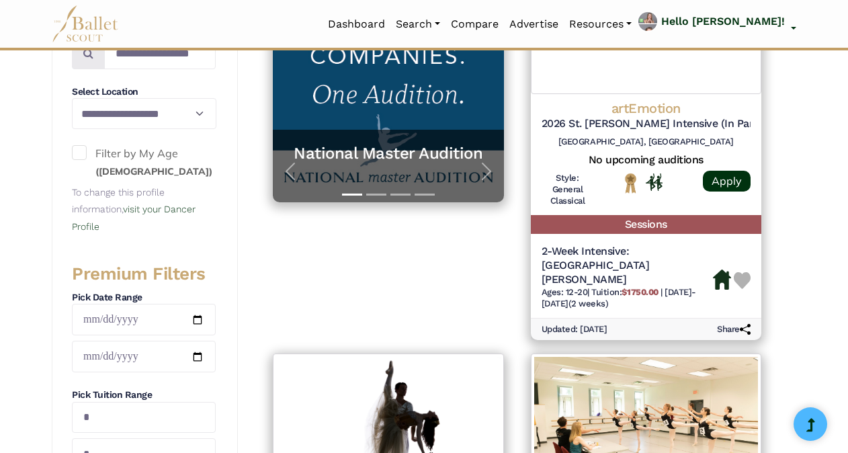
scroll to position [325, 0]
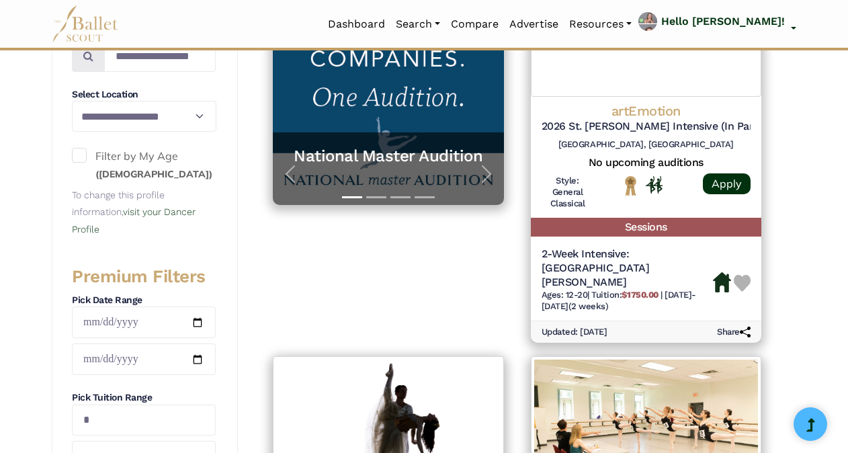
click at [80, 155] on span at bounding box center [79, 155] width 15 height 15
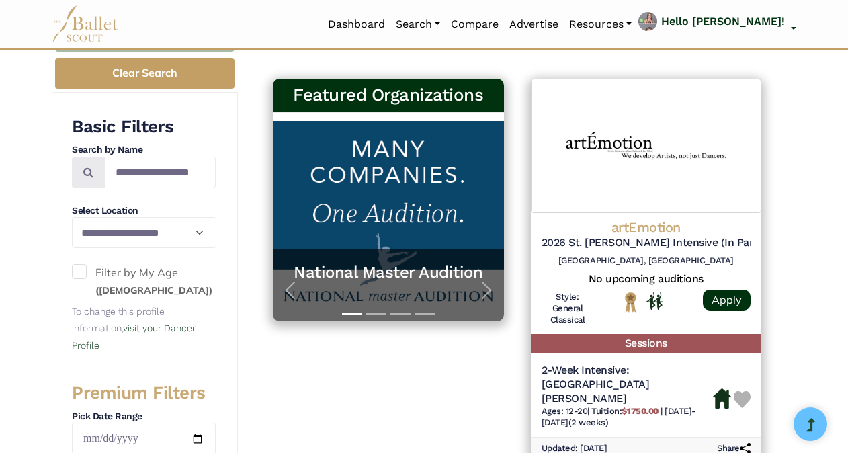
scroll to position [0, 0]
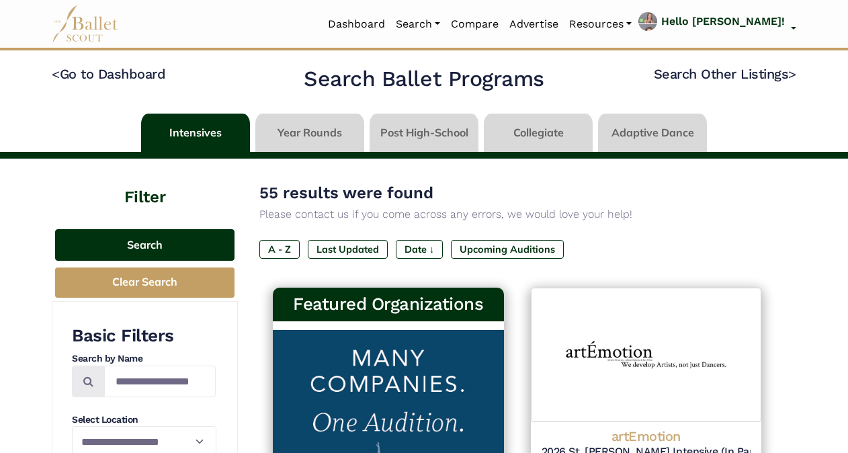
click at [161, 244] on button "Search" at bounding box center [144, 245] width 179 height 32
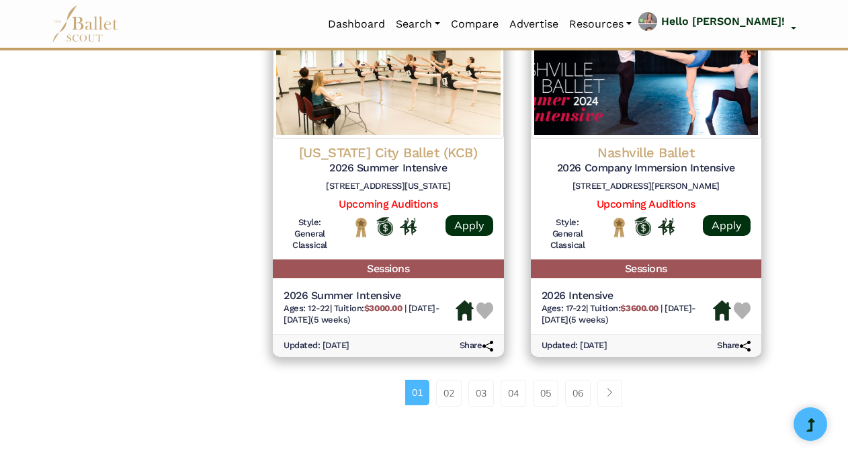
scroll to position [1855, 0]
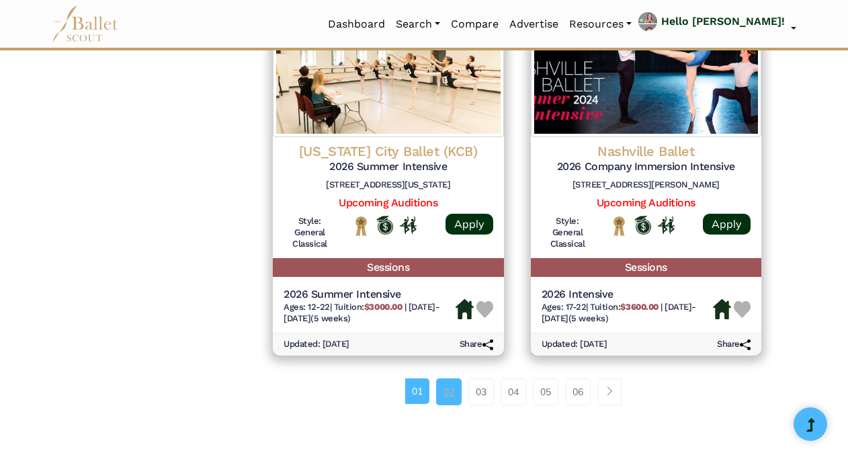
click at [446, 378] on link "02" at bounding box center [449, 391] width 26 height 27
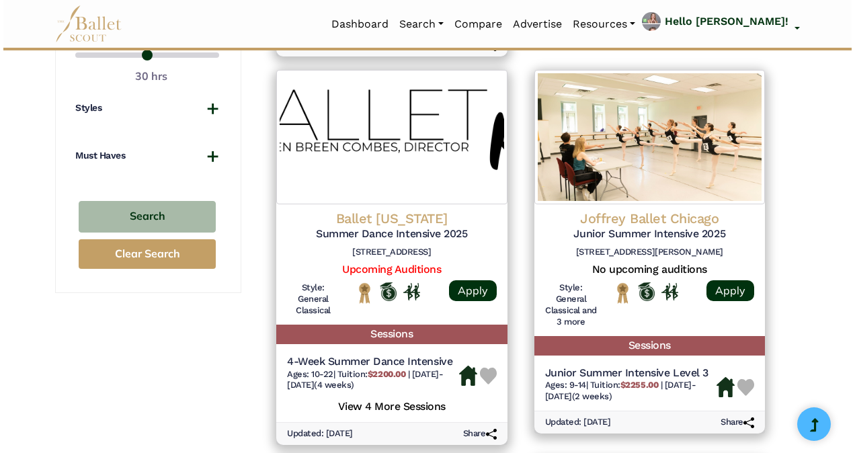
scroll to position [1011, 0]
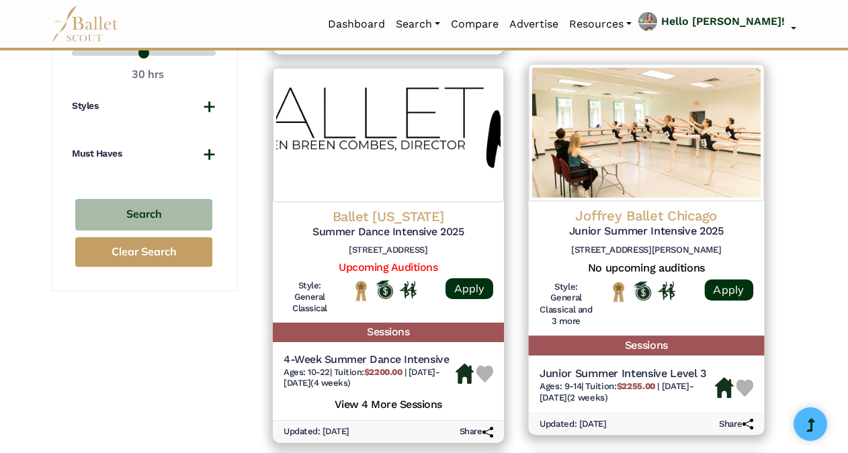
click at [680, 157] on img at bounding box center [645, 132] width 235 height 137
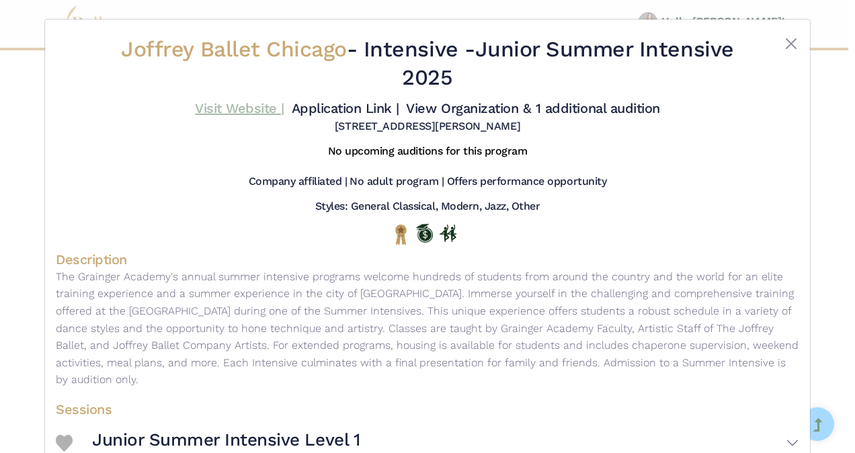
click at [224, 107] on link "Visit Website |" at bounding box center [239, 108] width 89 height 16
